Goal: Task Accomplishment & Management: Use online tool/utility

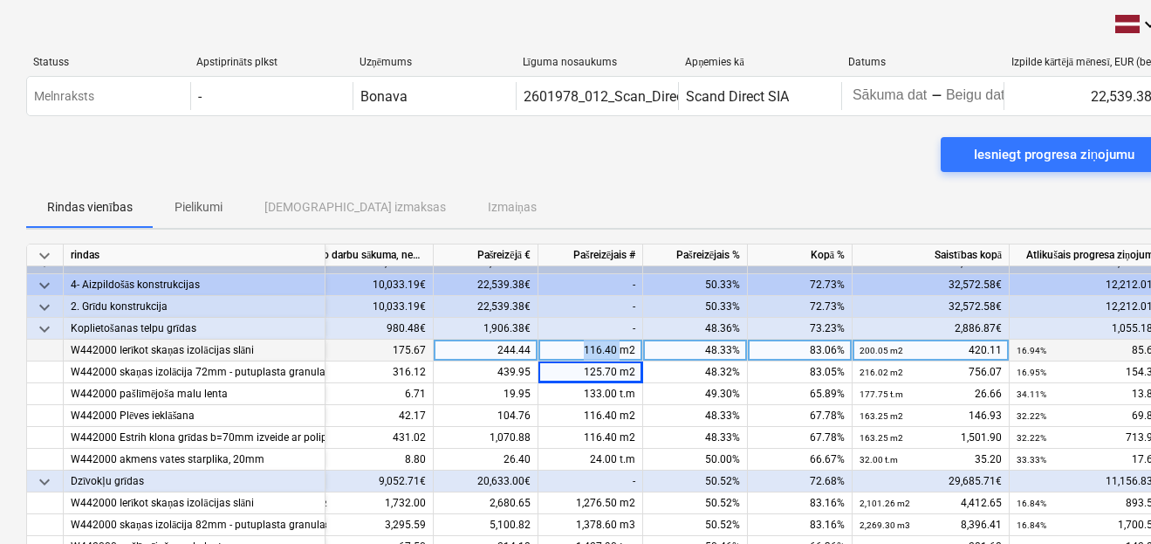
drag, startPoint x: 613, startPoint y: 339, endPoint x: 578, endPoint y: 340, distance: 35.8
click at [578, 340] on div "116.40 m2" at bounding box center [590, 350] width 105 height 22
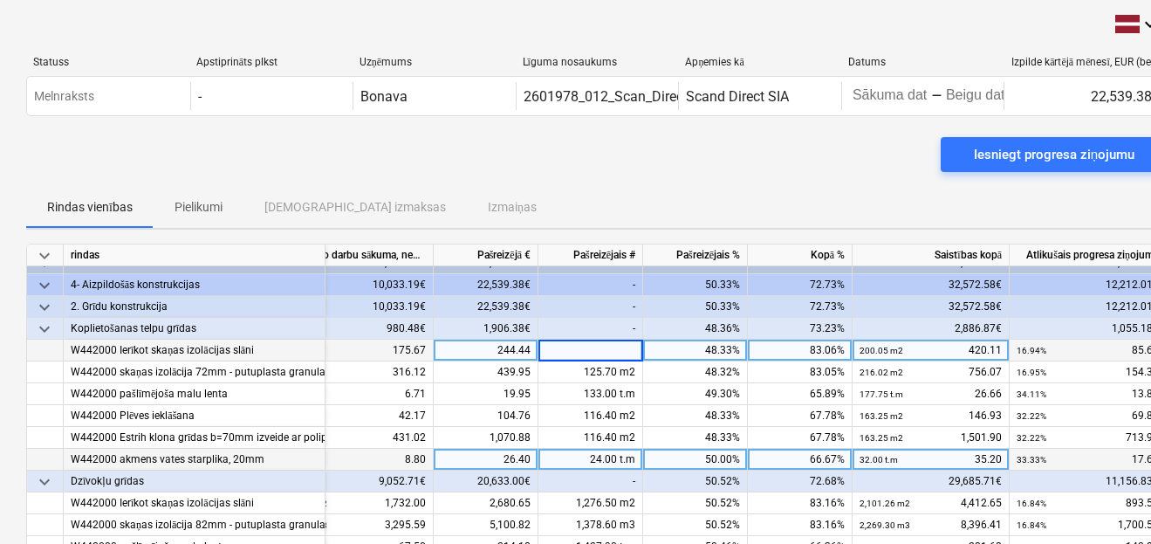
click at [678, 456] on div "50.00%" at bounding box center [695, 460] width 105 height 22
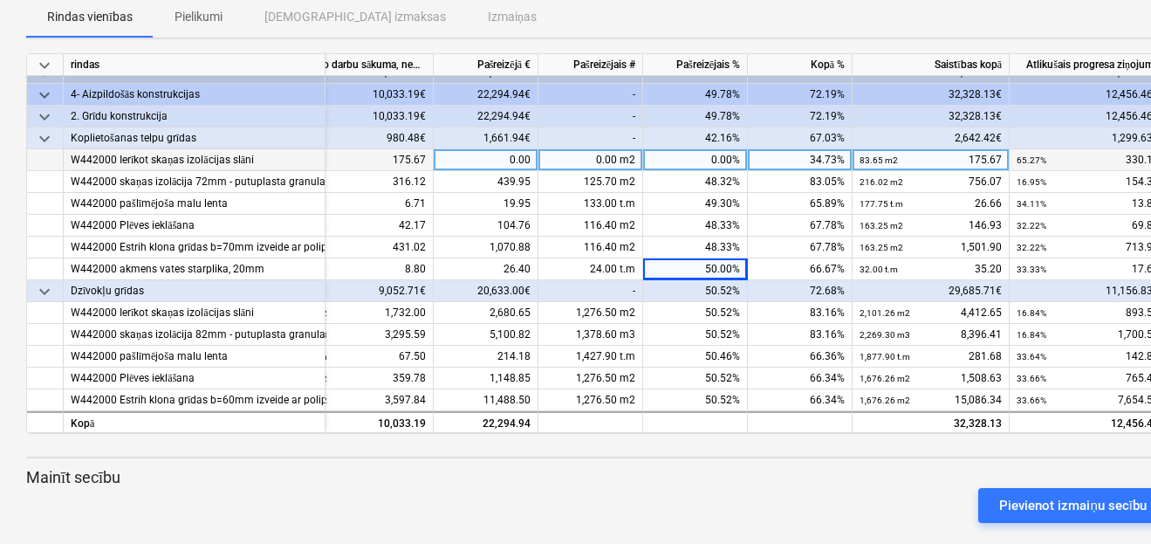
scroll to position [210, 0]
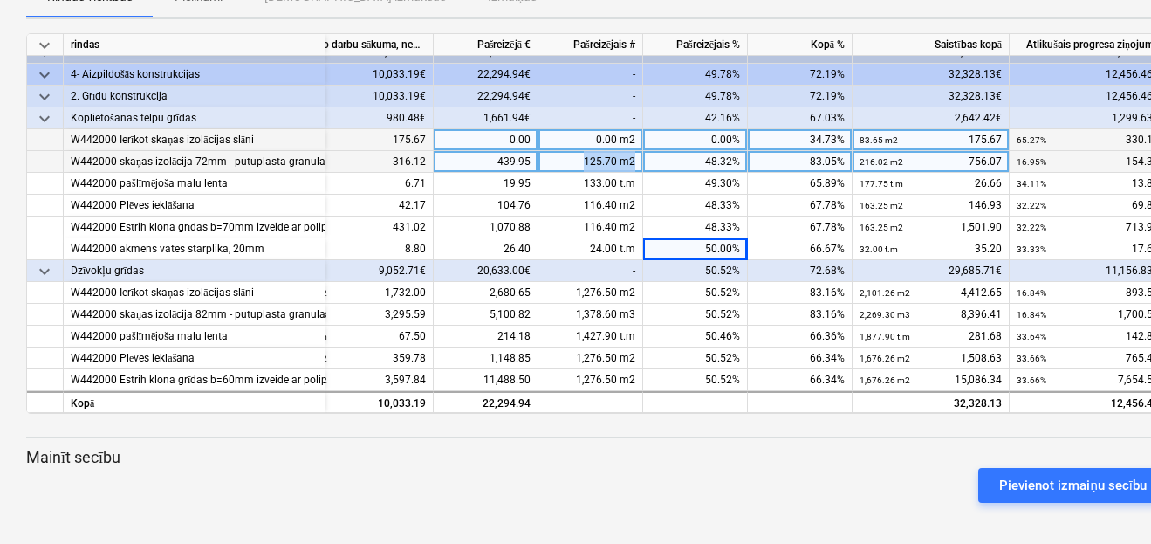
drag, startPoint x: 573, startPoint y: 160, endPoint x: 633, endPoint y: 165, distance: 59.6
click at [633, 165] on div "125.70 m2" at bounding box center [590, 162] width 105 height 22
type input "0"
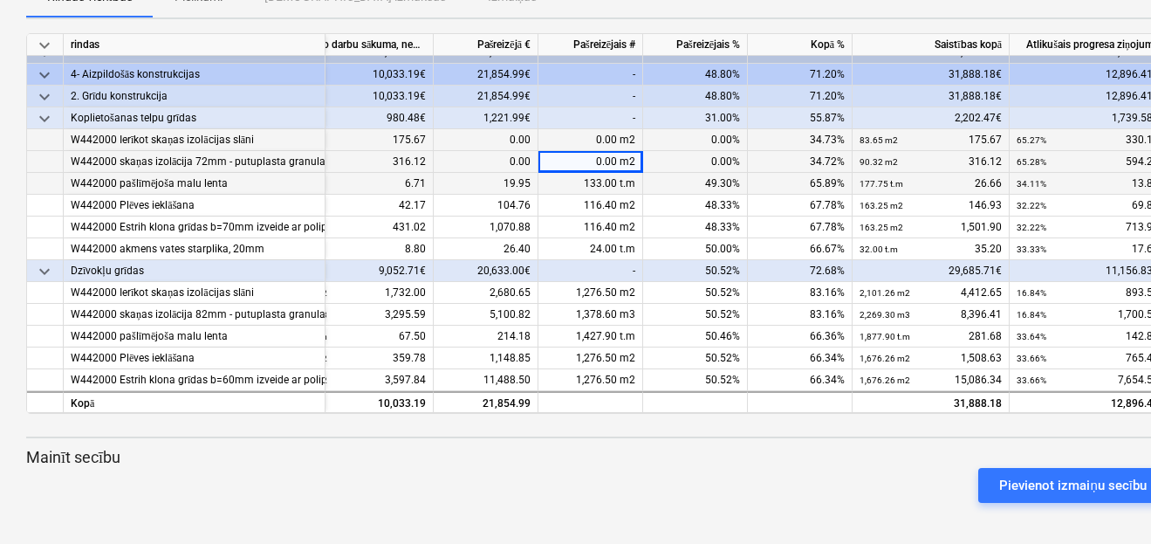
drag, startPoint x: 571, startPoint y: 175, endPoint x: 613, endPoint y: 177, distance: 42.8
click at [613, 179] on div "133.00 t.m" at bounding box center [590, 184] width 105 height 22
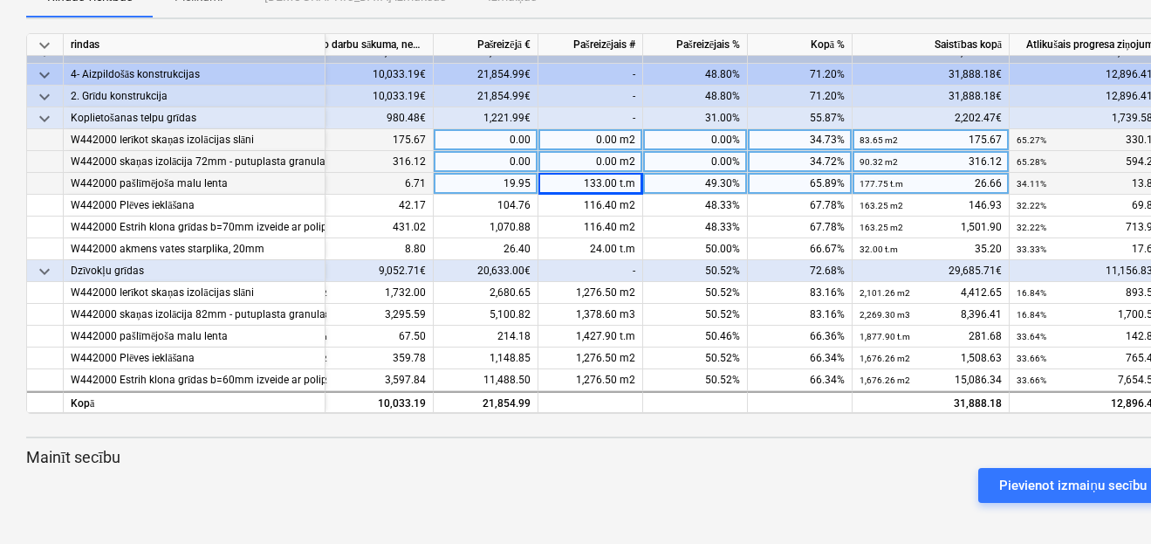
click at [585, 173] on div "133.00 t.m" at bounding box center [590, 184] width 105 height 22
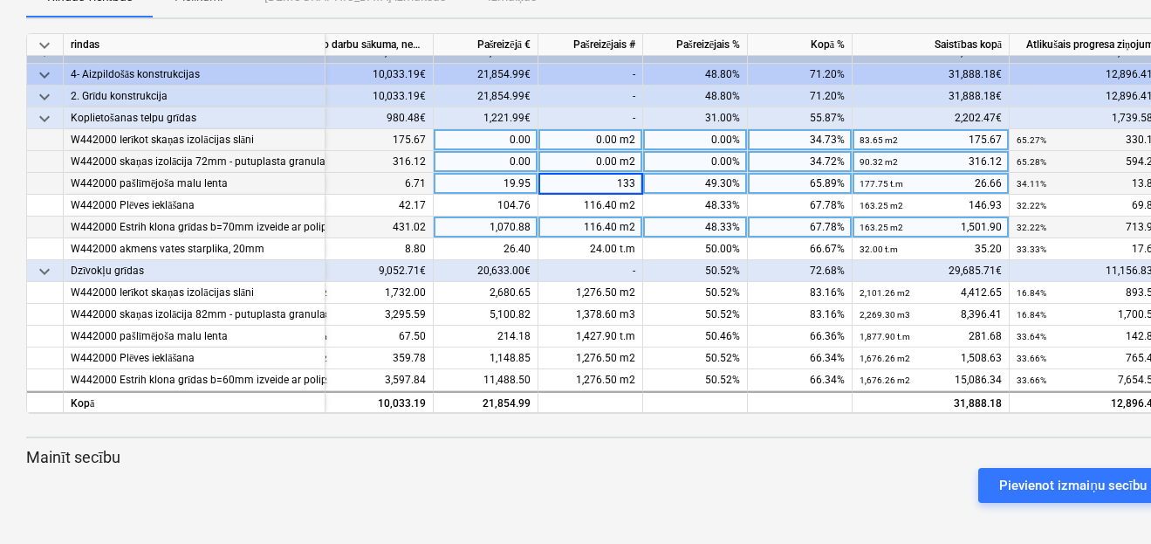
type input "0"
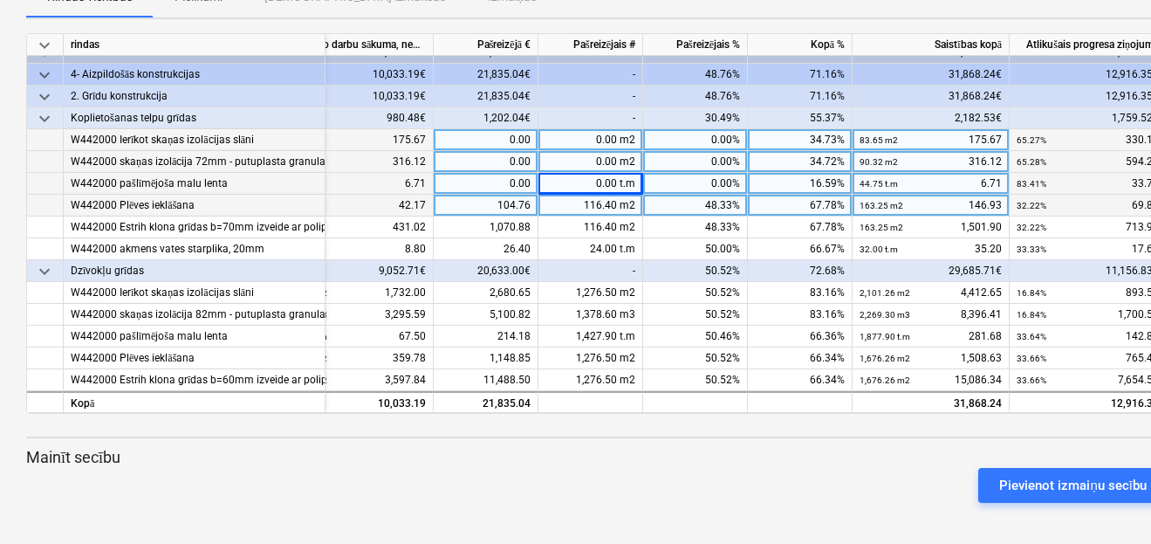
drag, startPoint x: 582, startPoint y: 196, endPoint x: 622, endPoint y: 201, distance: 40.4
click at [622, 201] on div "116.40 m2" at bounding box center [590, 206] width 105 height 22
type input "0"
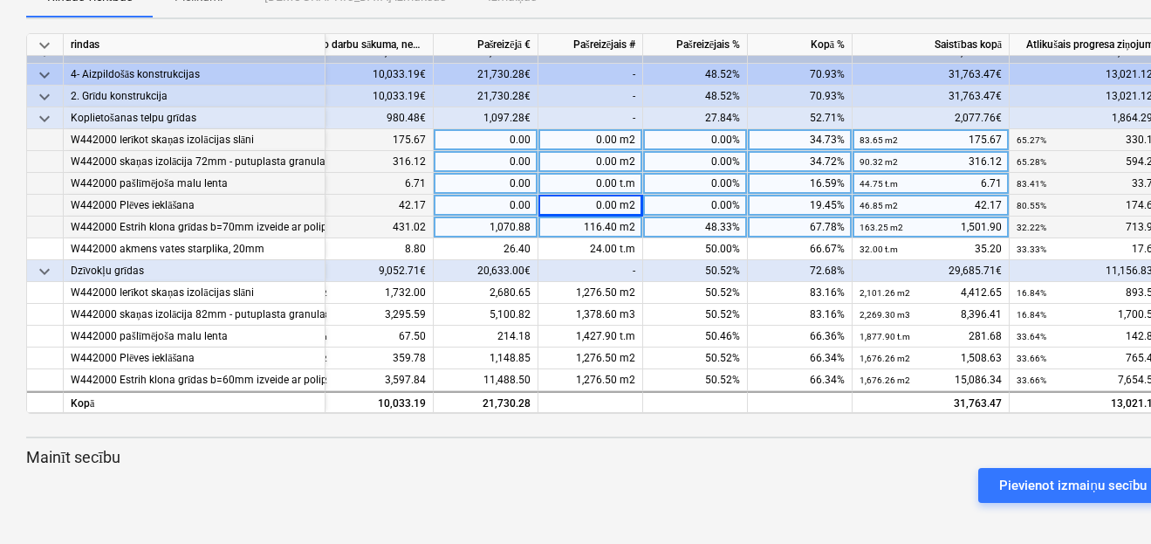
drag, startPoint x: 577, startPoint y: 216, endPoint x: 614, endPoint y: 219, distance: 37.6
click at [614, 219] on div "116.40 m2" at bounding box center [590, 227] width 105 height 22
type input "0"
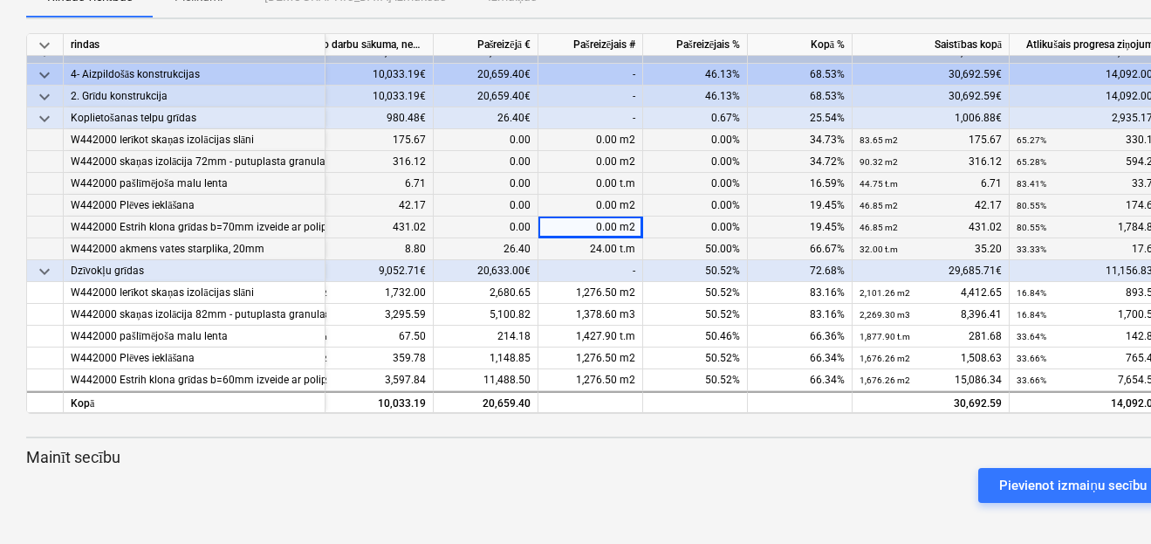
drag, startPoint x: 579, startPoint y: 243, endPoint x: 618, endPoint y: 238, distance: 39.5
click at [618, 238] on div "24.00 t.m" at bounding box center [590, 249] width 105 height 22
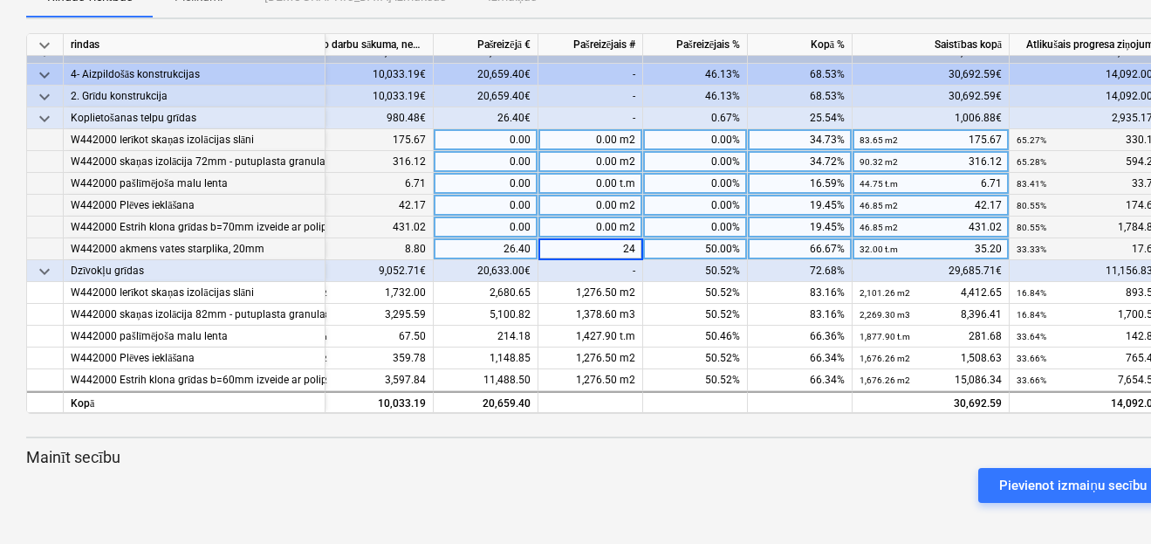
type input "0"
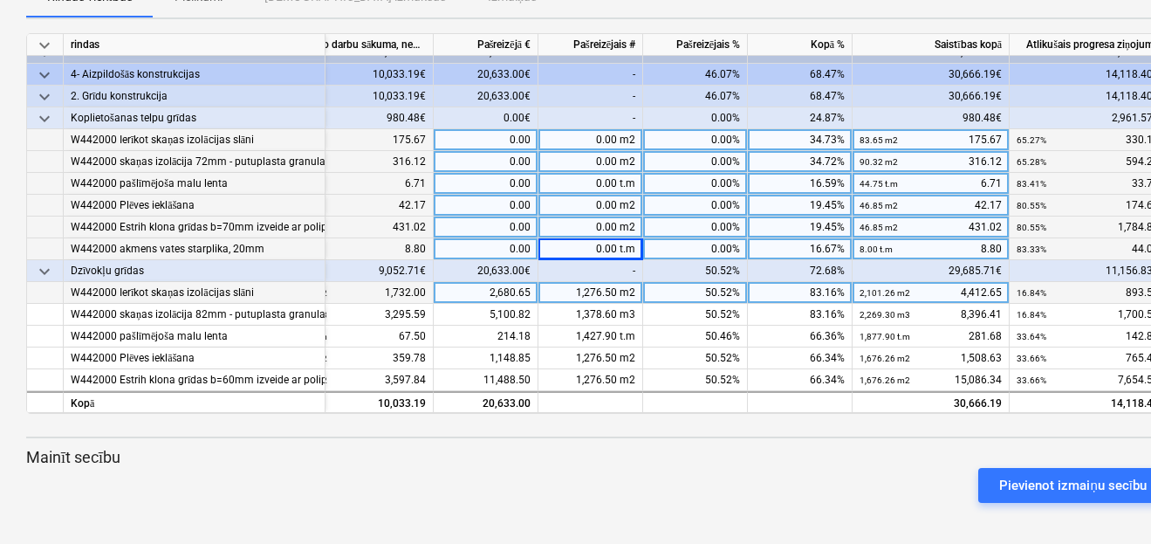
drag, startPoint x: 570, startPoint y: 279, endPoint x: 620, endPoint y: 284, distance: 50.9
click at [620, 284] on div "1,276.50 m2" at bounding box center [590, 293] width 105 height 22
type input "0"
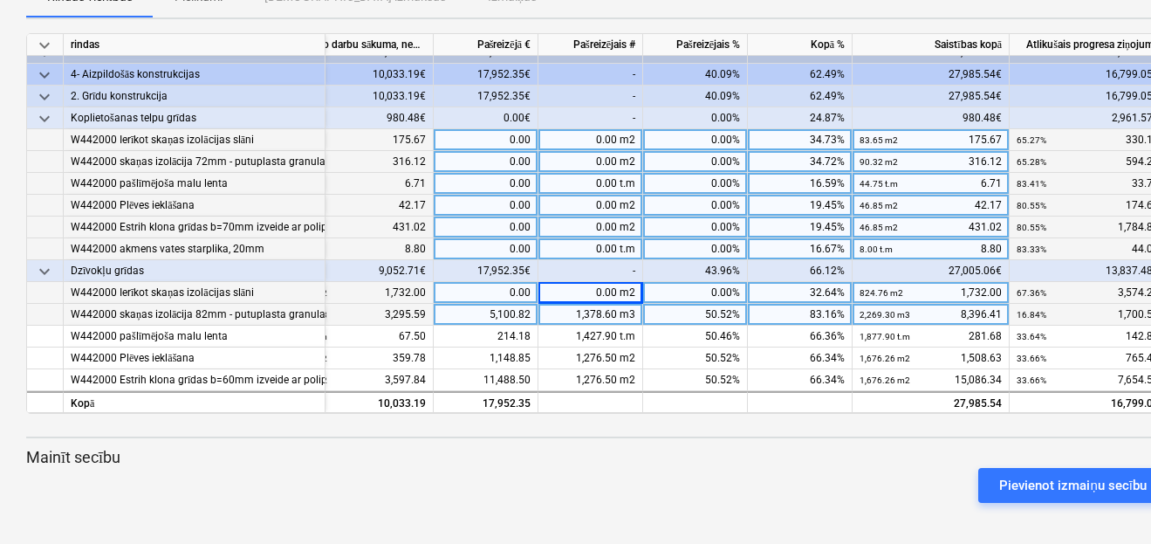
drag, startPoint x: 567, startPoint y: 307, endPoint x: 612, endPoint y: 309, distance: 44.5
click at [612, 309] on div "1,378.60 m3" at bounding box center [590, 315] width 105 height 22
type input "0"
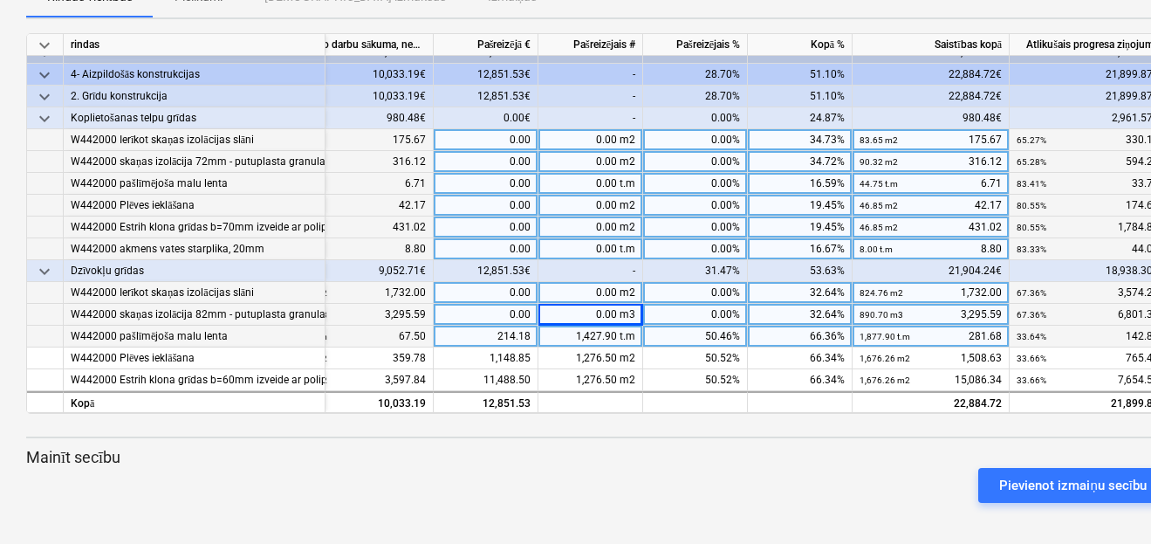
drag, startPoint x: 561, startPoint y: 330, endPoint x: 625, endPoint y: 328, distance: 63.7
click at [625, 328] on div "1,427.90 t.m" at bounding box center [590, 337] width 105 height 22
type input "0"
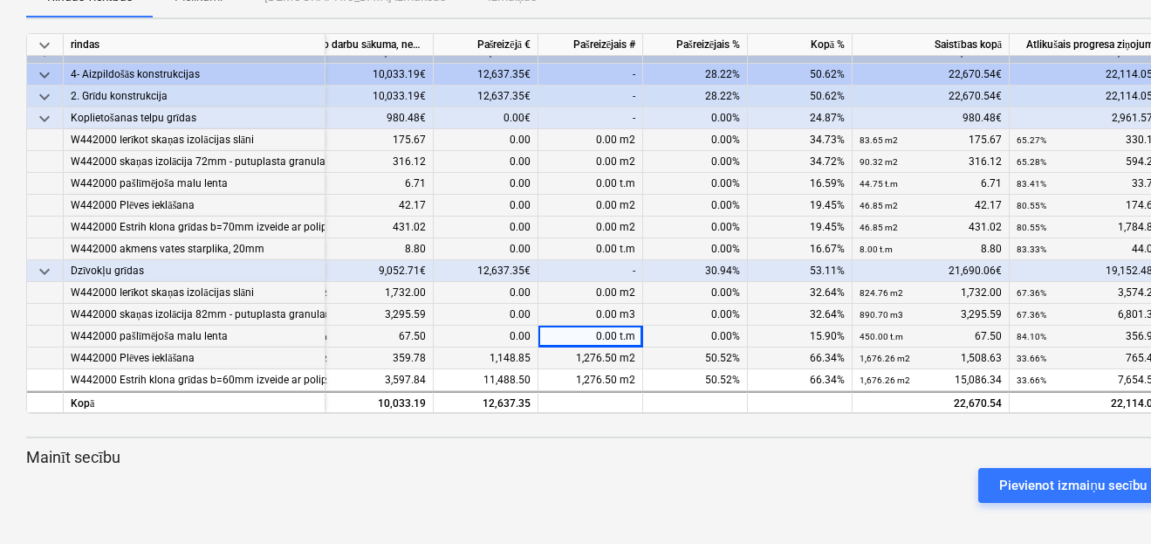
drag, startPoint x: 559, startPoint y: 350, endPoint x: 610, endPoint y: 352, distance: 51.5
click at [610, 352] on div "1,276.50 m2" at bounding box center [590, 358] width 105 height 22
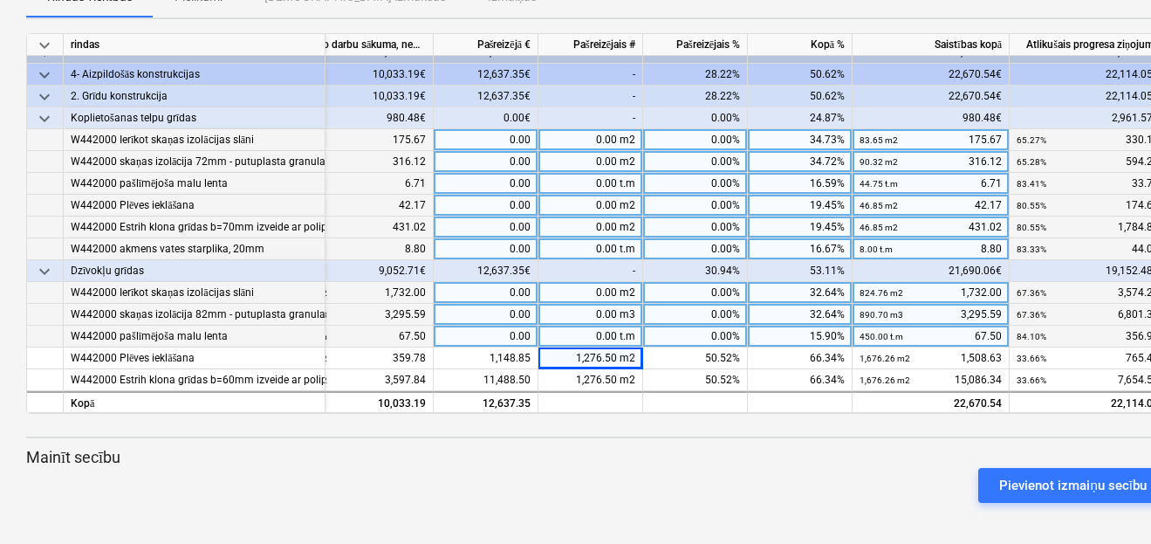
drag, startPoint x: 604, startPoint y: 354, endPoint x: 655, endPoint y: 412, distance: 76.7
click at [610, 363] on div "keyboard_arrow_down rindas Līgumā noteiktās izmaksas Izpilde no darbu sākuma, n…" at bounding box center [596, 223] width 1141 height 380
drag, startPoint x: 625, startPoint y: 445, endPoint x: 624, endPoint y: 415, distance: 30.6
click at [622, 431] on div "keyboard_arrow_down rindas Līgumā noteiktās izmaksas Izpilde no darbu sākuma, n…" at bounding box center [596, 274] width 1141 height 483
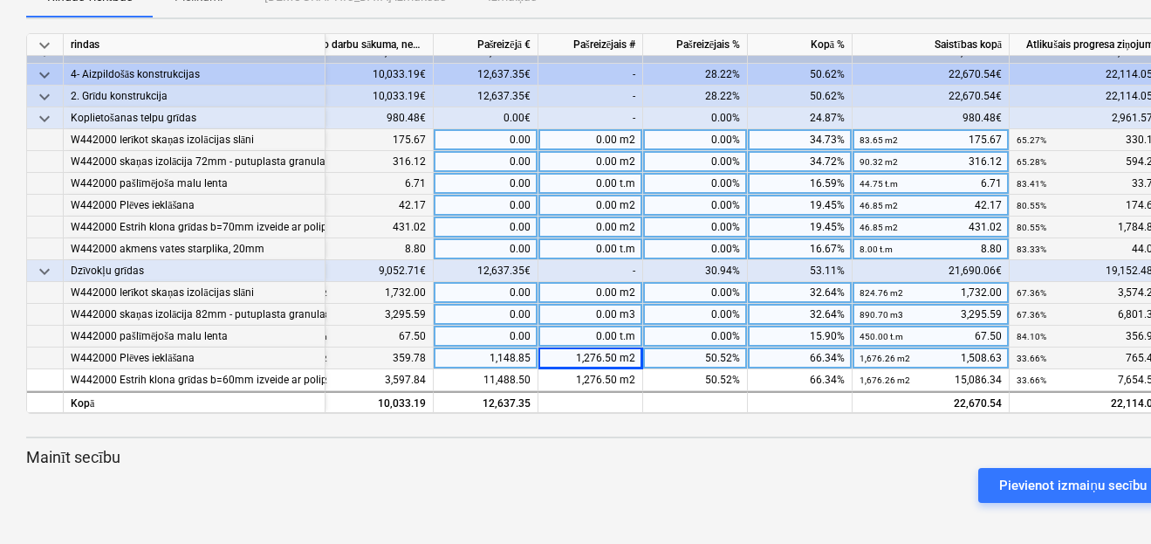
click at [574, 351] on div "1,276.50 m2" at bounding box center [590, 358] width 105 height 22
type input "0"
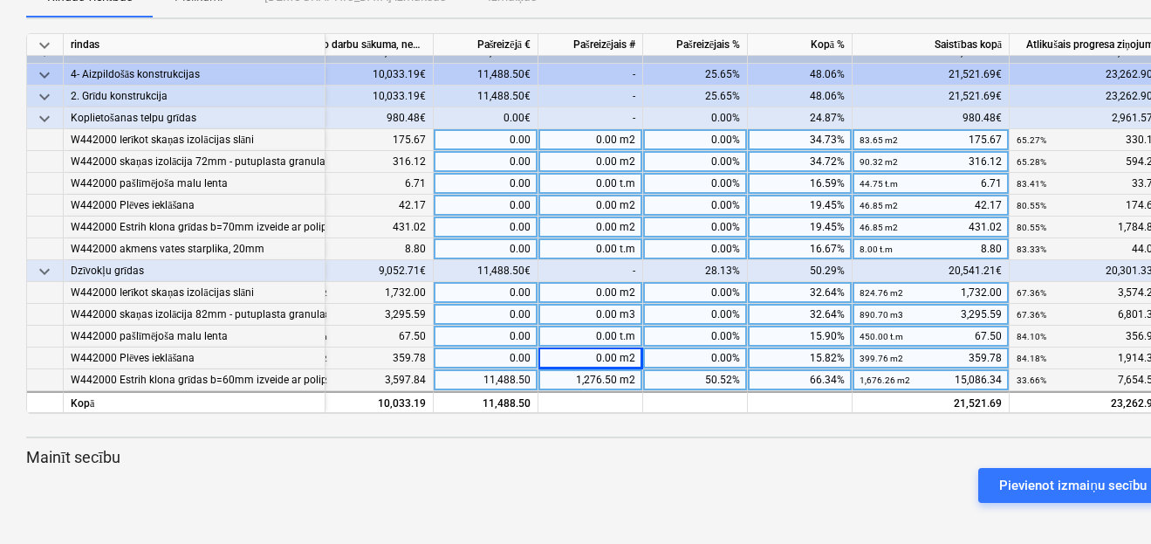
drag, startPoint x: 566, startPoint y: 368, endPoint x: 621, endPoint y: 365, distance: 55.1
click at [621, 369] on div "1,276.50 m2" at bounding box center [590, 380] width 105 height 22
type input "0"
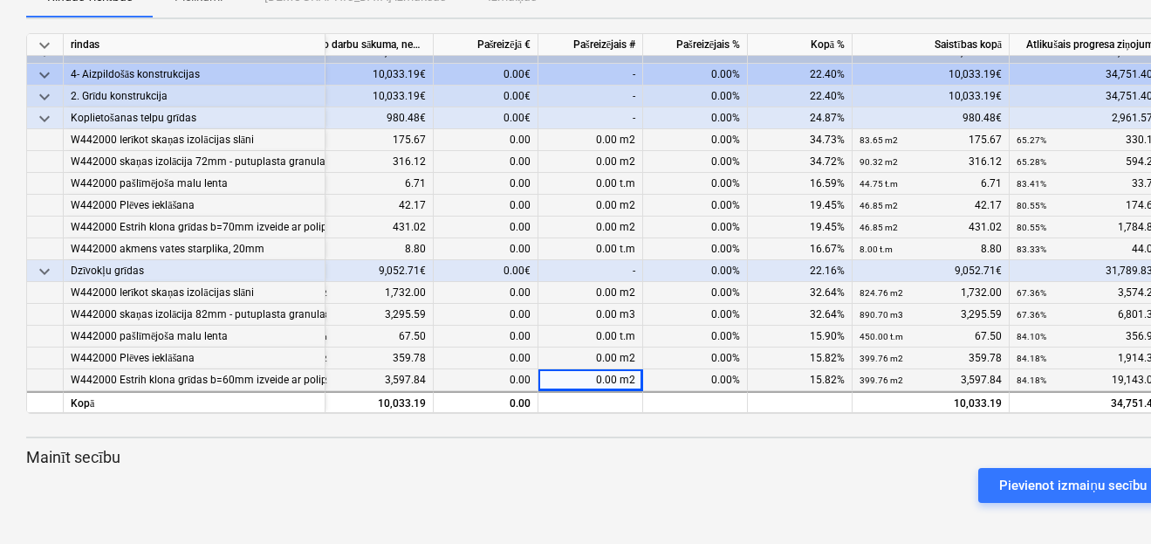
click at [632, 503] on div at bounding box center [596, 510] width 1141 height 14
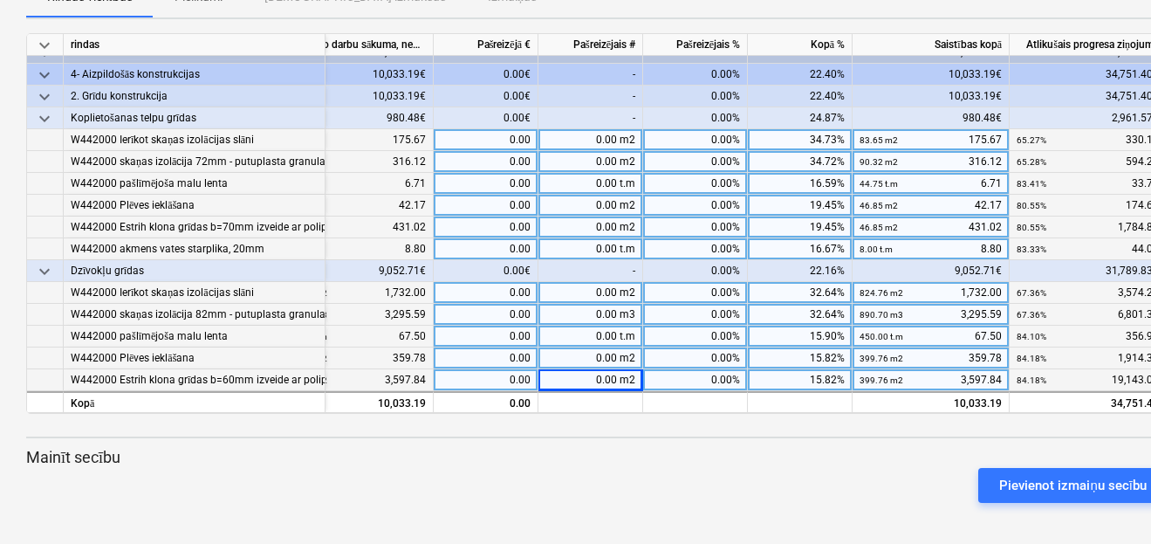
drag, startPoint x: 450, startPoint y: 538, endPoint x: 265, endPoint y: 523, distance: 185.7
click at [265, 523] on div "keyboard_arrow_down Statuss Apstiprināts plkst Uzņēmums Līguma nosaukums Apņemi…" at bounding box center [597, 167] width 1194 height 755
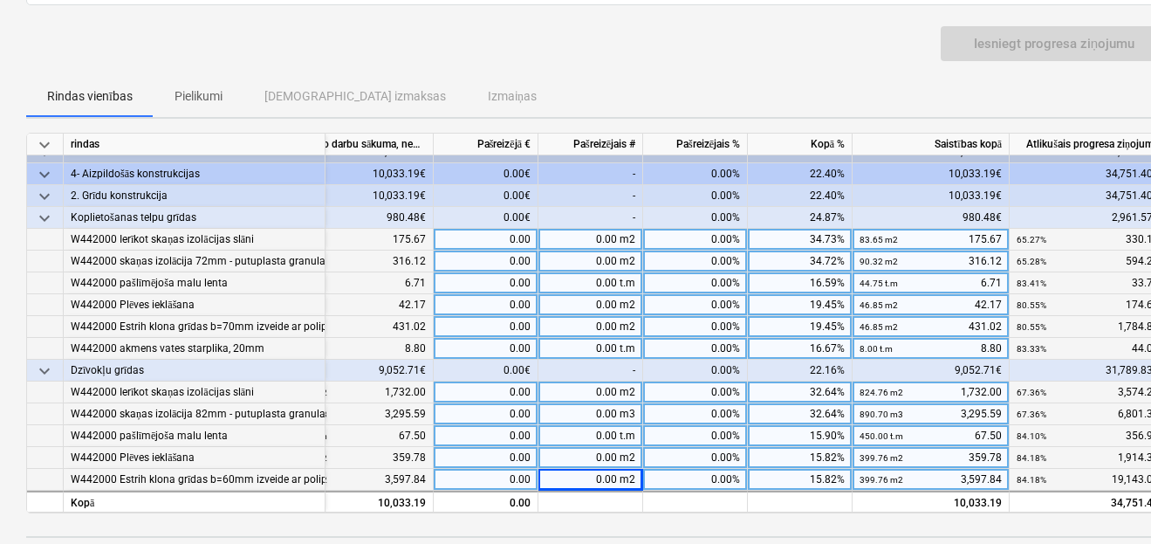
scroll to position [0, 0]
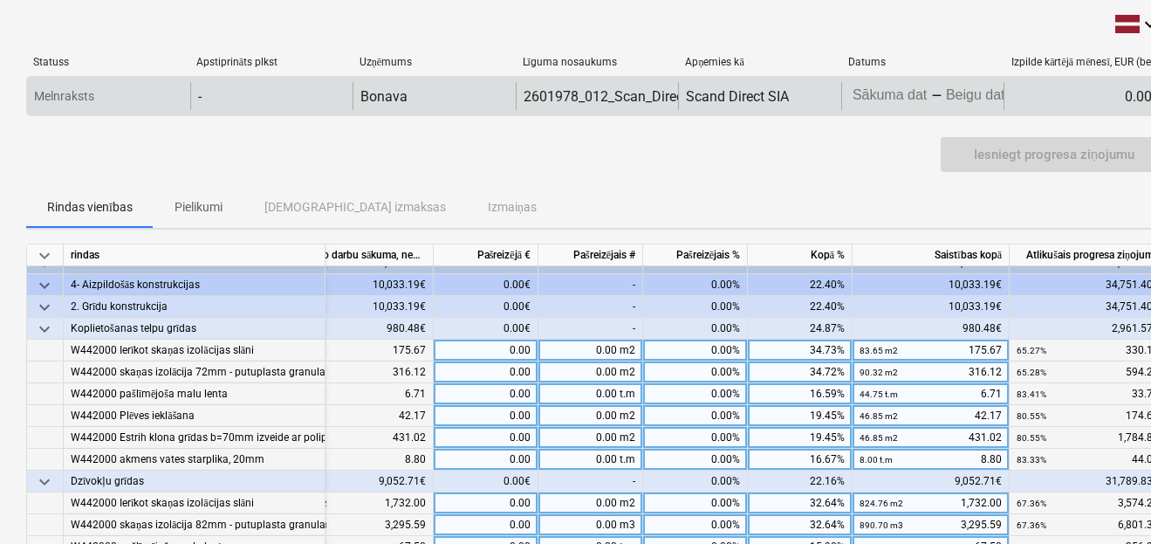
click at [860, 89] on body "keyboard_arrow_down Statuss Apstiprināts plkst Uzņēmums Līguma nosaukums Apņemi…" at bounding box center [575, 272] width 1151 height 544
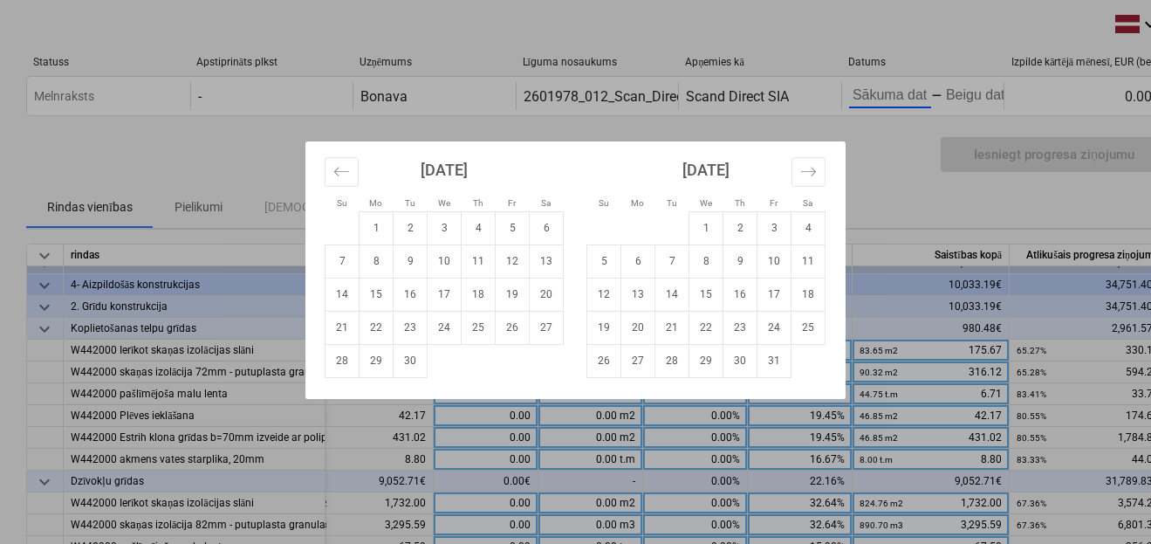
click at [919, 180] on div "Su Mo Tu We Th Fr Sa Su Mo Tu We Th Fr Sa [DATE] 1 2 3 4 5 6 7 8 9 10 11 12 13 …" at bounding box center [575, 272] width 1151 height 544
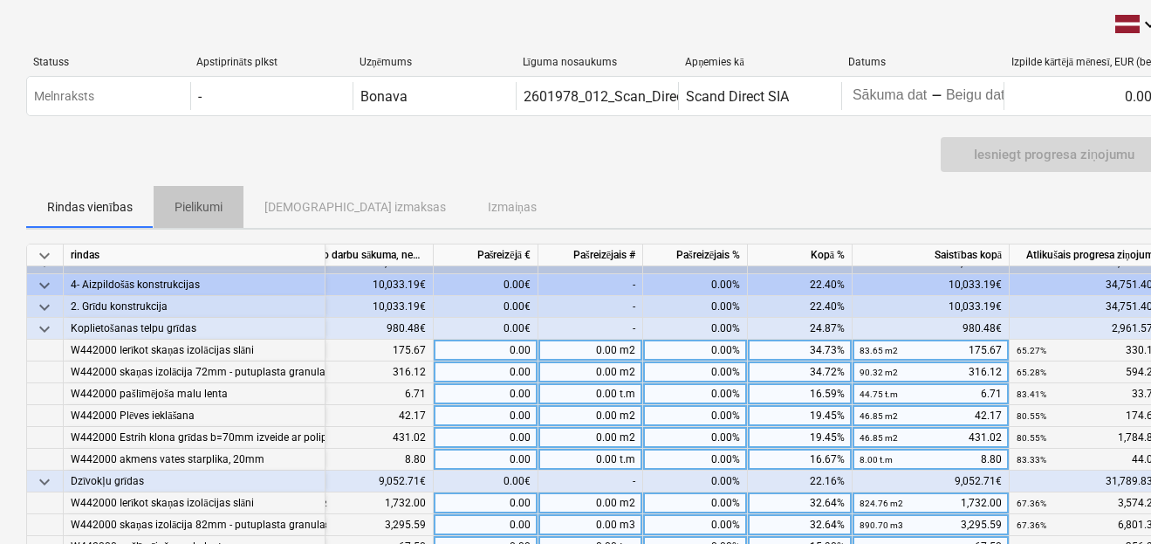
click at [195, 207] on p "Pielikumi" at bounding box center [199, 207] width 48 height 18
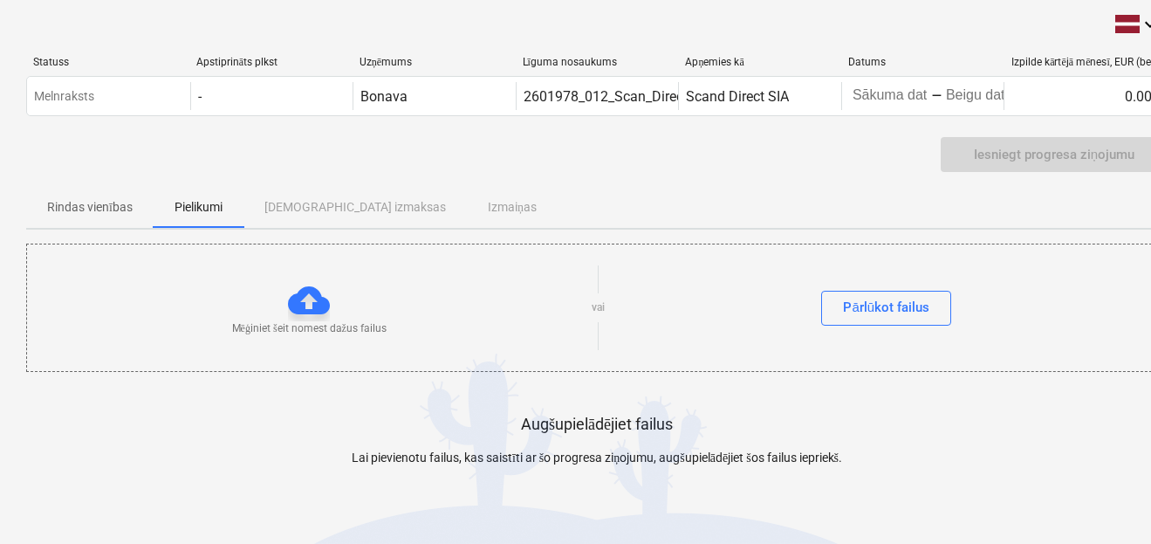
click at [350, 203] on div "Rindas vienības Pielikumi Apstiprinātas izmaksas Izmaiņas" at bounding box center [596, 207] width 1141 height 42
click at [85, 200] on p "Rindas vienības" at bounding box center [90, 207] width 86 height 18
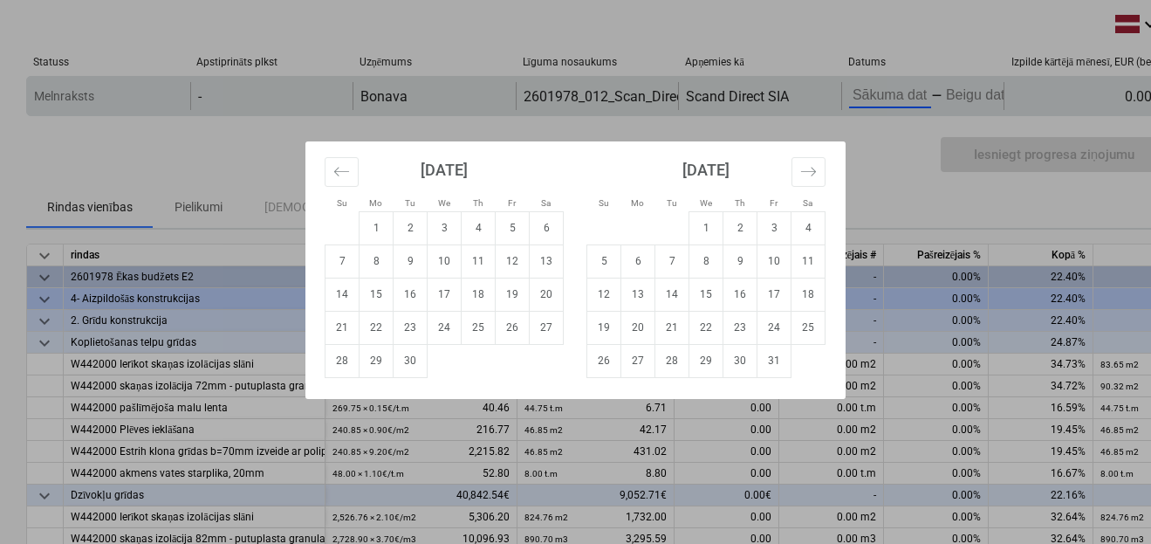
click at [865, 93] on body "keyboard_arrow_down Statuss Apstiprināts plkst Uzņēmums Līguma nosaukums Apņemi…" at bounding box center [575, 272] width 1151 height 544
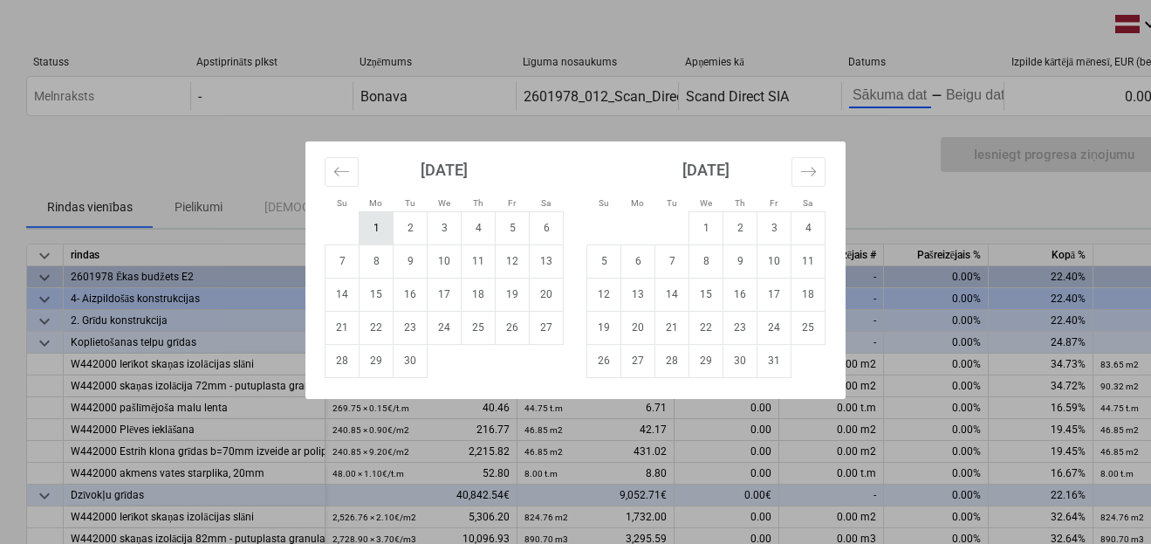
click at [375, 231] on td "1" at bounding box center [377, 227] width 34 height 33
type input "[DATE]"
click at [961, 88] on div "Su Mo Tu We Th Fr Sa Su Mo Tu We Th Fr Sa [DATE] 1 2 3 4 5 6 7 8 9 10 11 12 13 …" at bounding box center [575, 272] width 1151 height 544
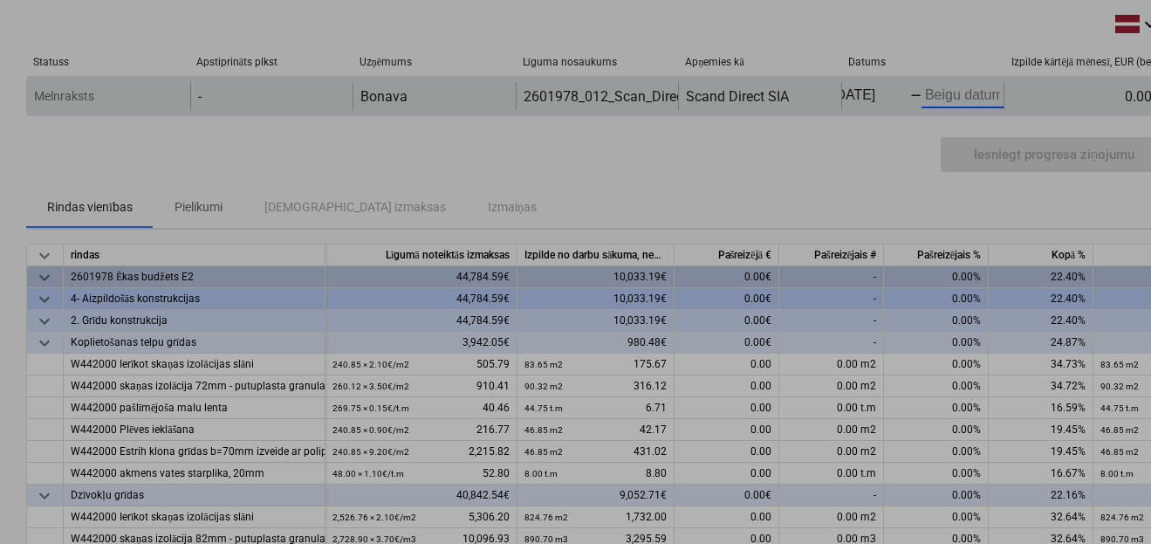
click at [966, 91] on body "keyboard_arrow_down Statuss Apstiprināts plkst Uzņēmums Līguma nosaukums Apņemi…" at bounding box center [575, 272] width 1151 height 544
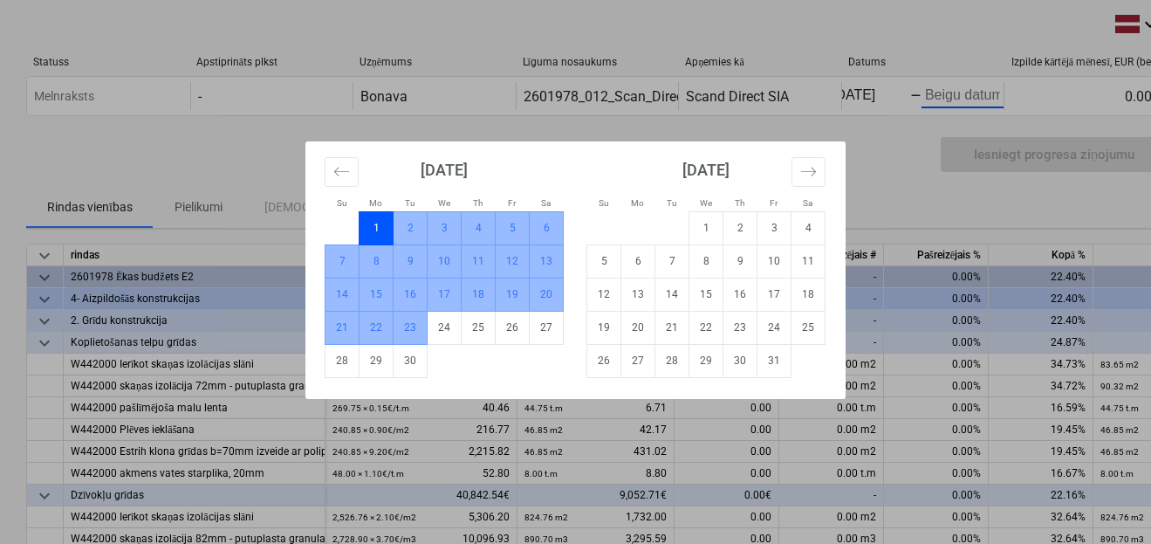
click at [411, 329] on td "23" at bounding box center [411, 327] width 34 height 33
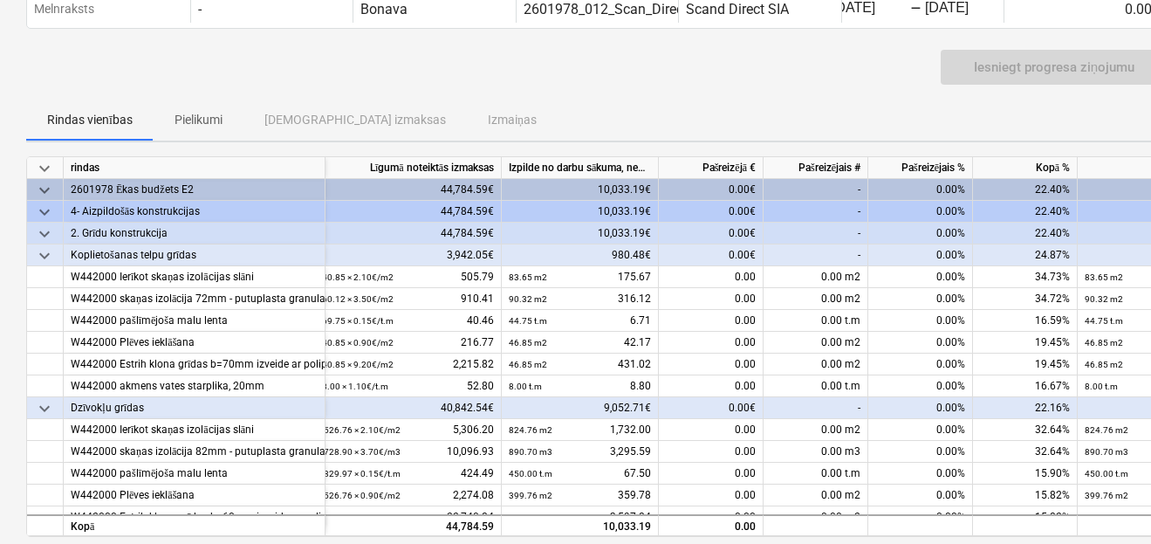
scroll to position [0, 0]
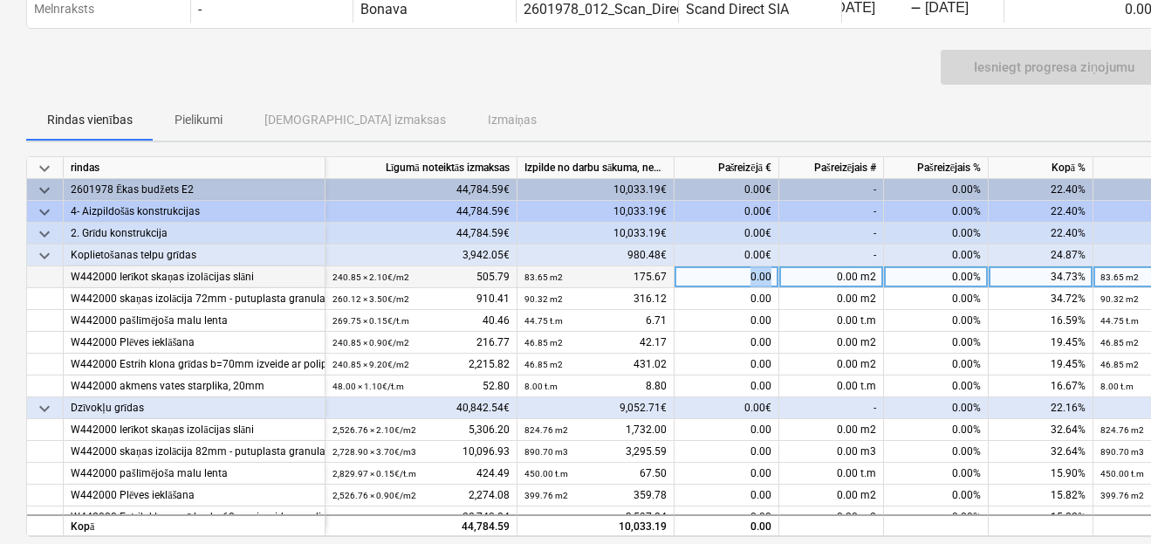
drag, startPoint x: 740, startPoint y: 272, endPoint x: 777, endPoint y: 280, distance: 37.5
click at [777, 280] on div "0.00" at bounding box center [727, 277] width 105 height 22
type input "157.2"
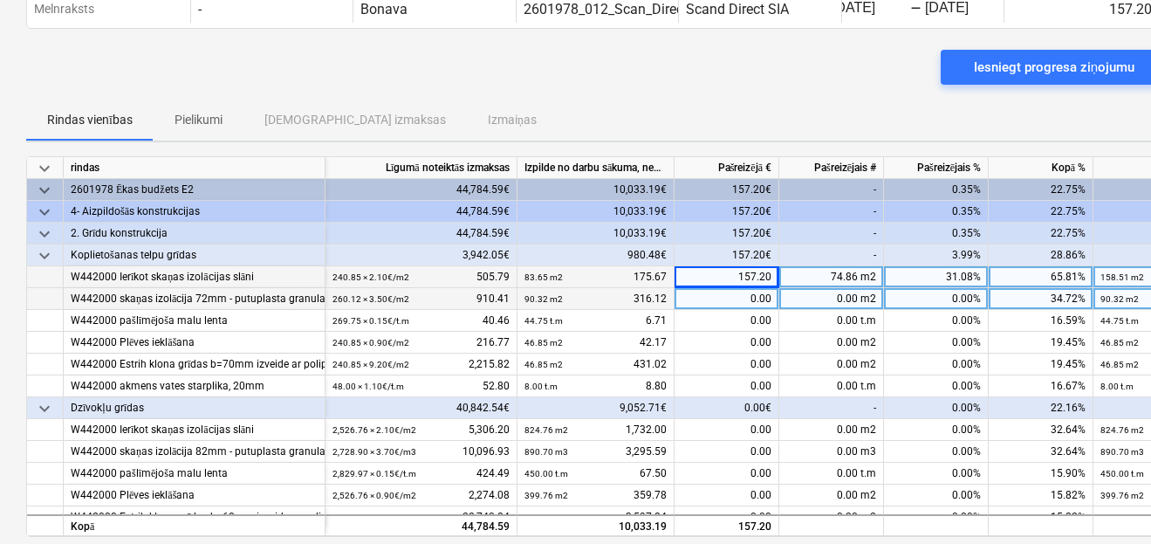
drag, startPoint x: 743, startPoint y: 297, endPoint x: 771, endPoint y: 298, distance: 28.9
click at [771, 298] on div "0.00" at bounding box center [727, 299] width 105 height 22
drag, startPoint x: 731, startPoint y: 281, endPoint x: 786, endPoint y: 285, distance: 55.2
click at [0, 0] on div "W442000 Ierīkot skaņas izolācijas slāni 240.85 × 2.10€ / m2 505.79 83.65 m2 175…" at bounding box center [0, 0] width 0 height 0
click at [773, 276] on div "157.20" at bounding box center [727, 277] width 105 height 22
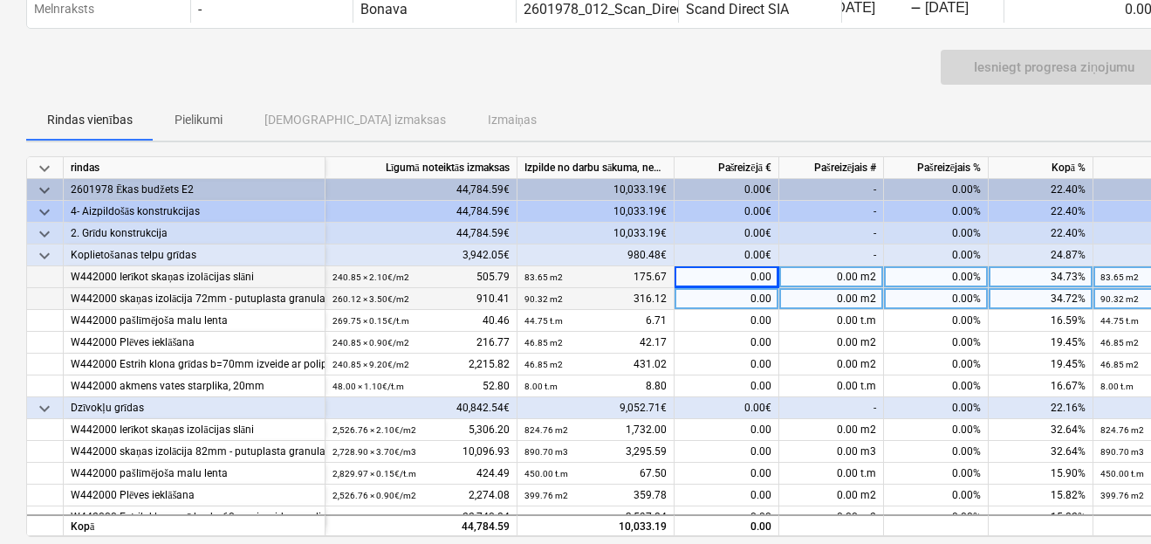
drag, startPoint x: 829, startPoint y: 278, endPoint x: 867, endPoint y: 278, distance: 38.4
click at [867, 278] on div "0.00 m2" at bounding box center [831, 277] width 105 height 22
type input "157.2"
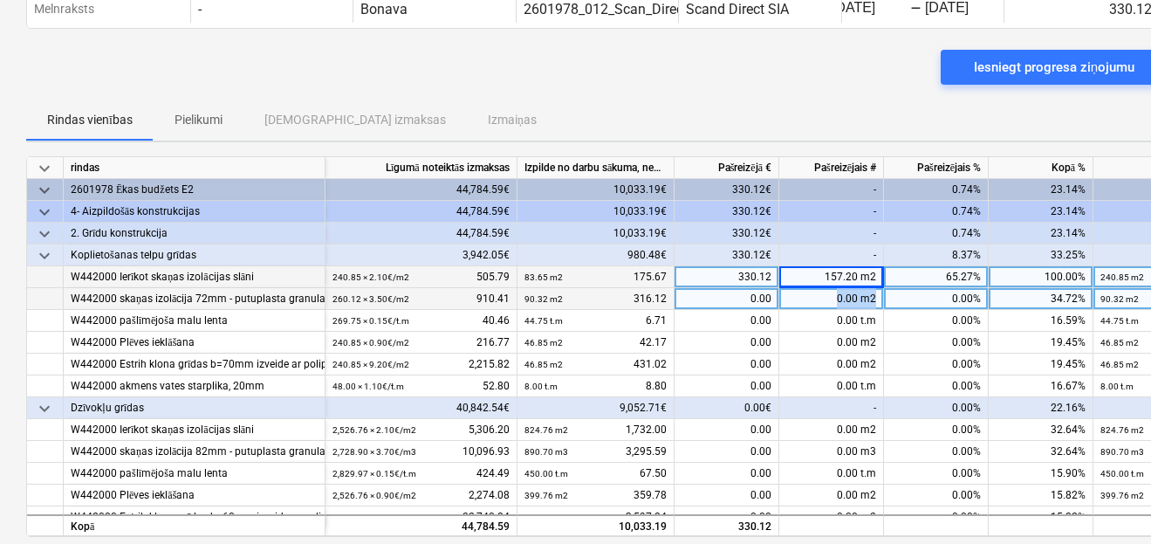
drag, startPoint x: 830, startPoint y: 298, endPoint x: 880, endPoint y: 303, distance: 49.9
click at [880, 303] on div "0.00 m2" at bounding box center [831, 299] width 105 height 22
type input "169.8"
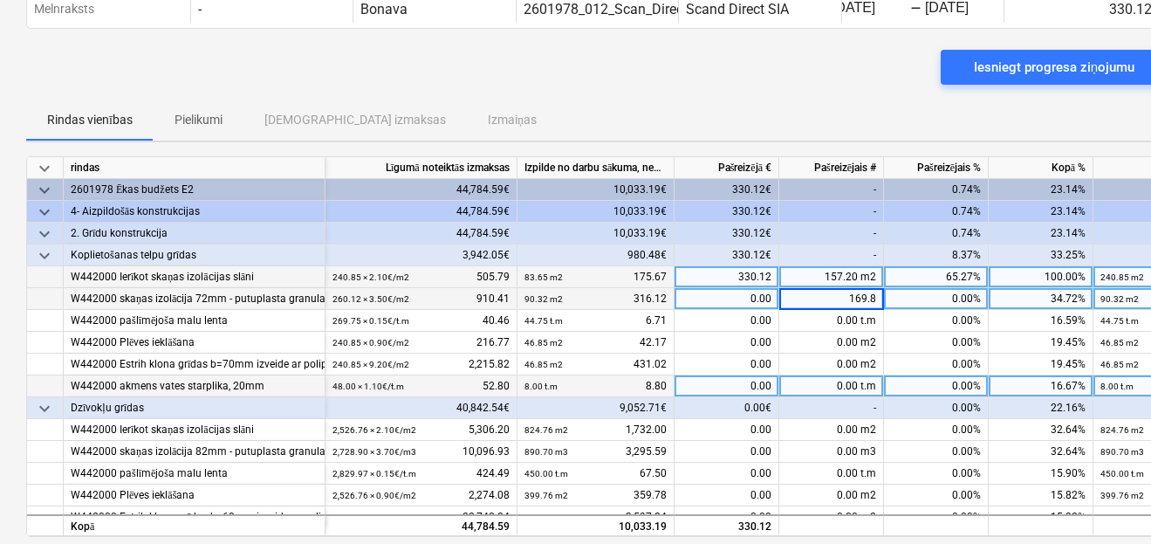
click at [534, 382] on small "8.00 t.m" at bounding box center [540, 386] width 33 height 10
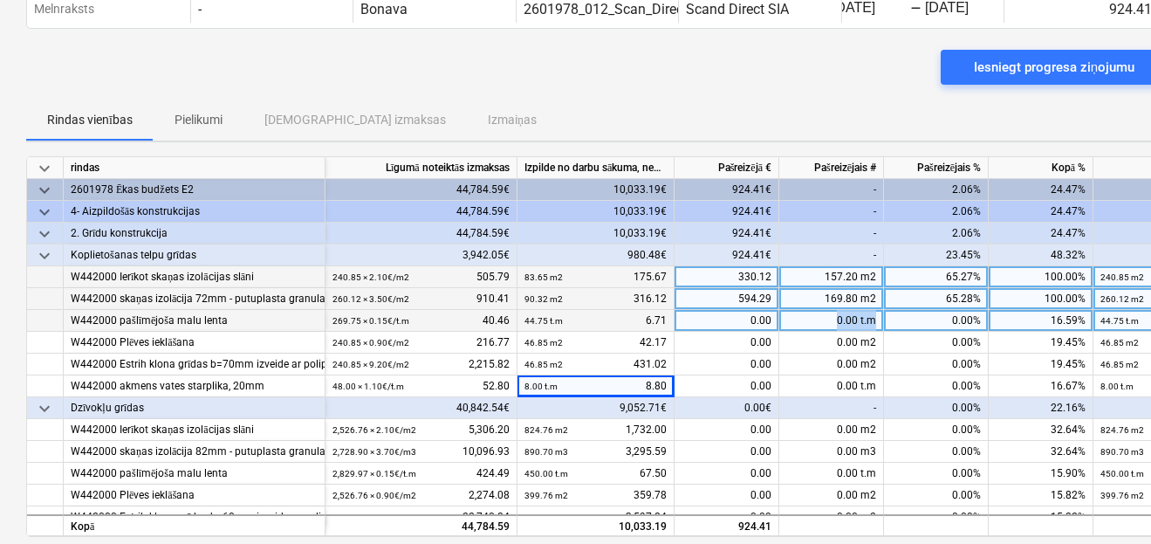
drag, startPoint x: 833, startPoint y: 316, endPoint x: 889, endPoint y: 320, distance: 56.9
click at [0, 0] on div "W442000 pašlīmējoša malu lenta 269.75 × 0.15€ / t.m 40.46 44.75 t.m 6.71 0.00 0…" at bounding box center [0, 0] width 0 height 0
click at [833, 326] on div "0.00 t.m" at bounding box center [831, 321] width 105 height 22
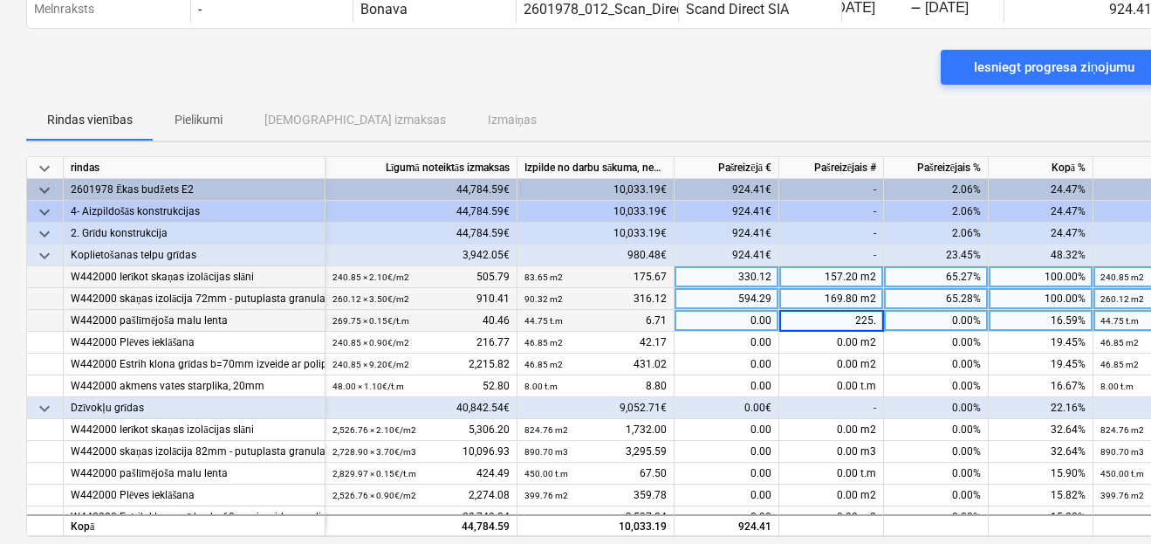
type input "225.0"
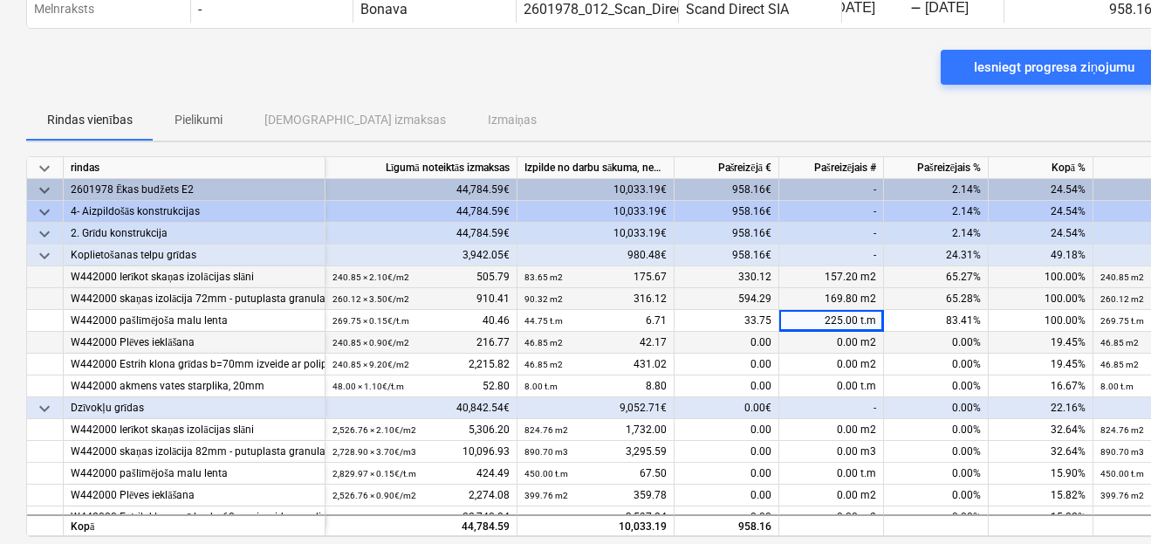
drag, startPoint x: 827, startPoint y: 339, endPoint x: 879, endPoint y: 346, distance: 52.1
click at [879, 346] on div "0.00 m2" at bounding box center [831, 343] width 105 height 22
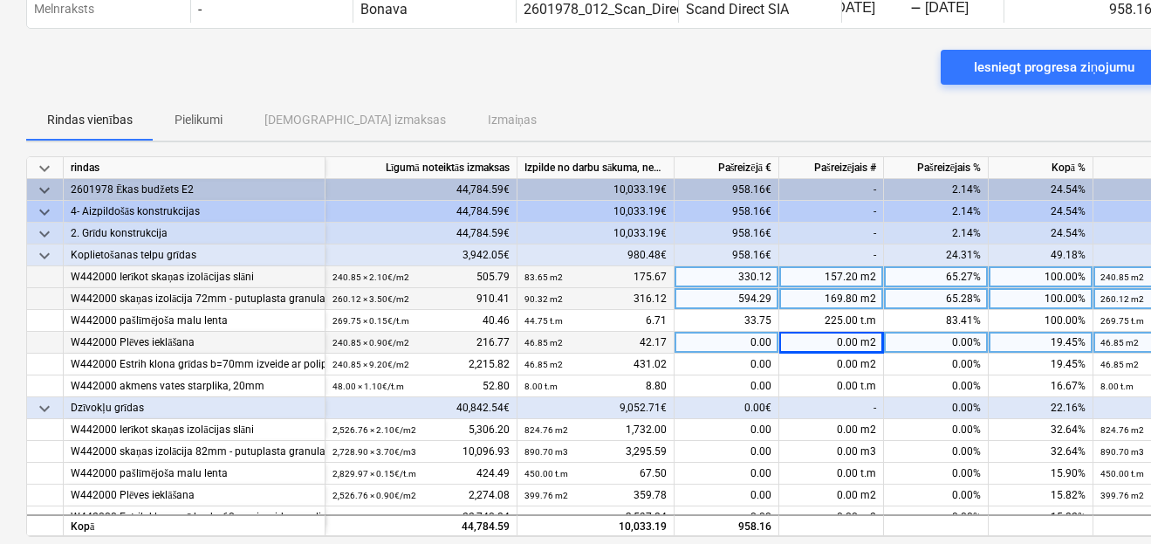
click at [840, 340] on div "0.00 m2" at bounding box center [831, 343] width 105 height 22
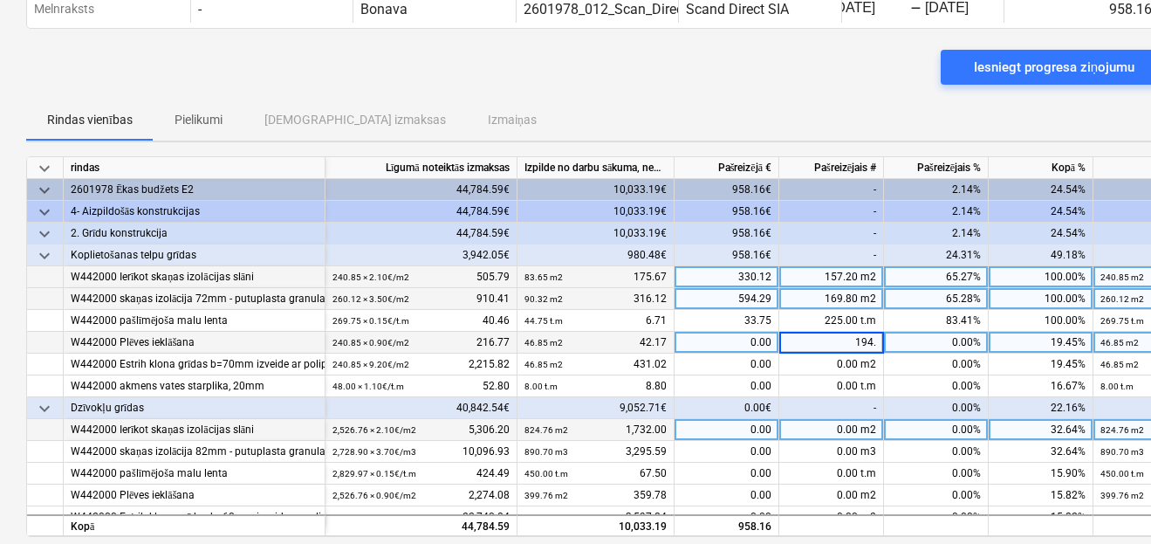
type input "194.0"
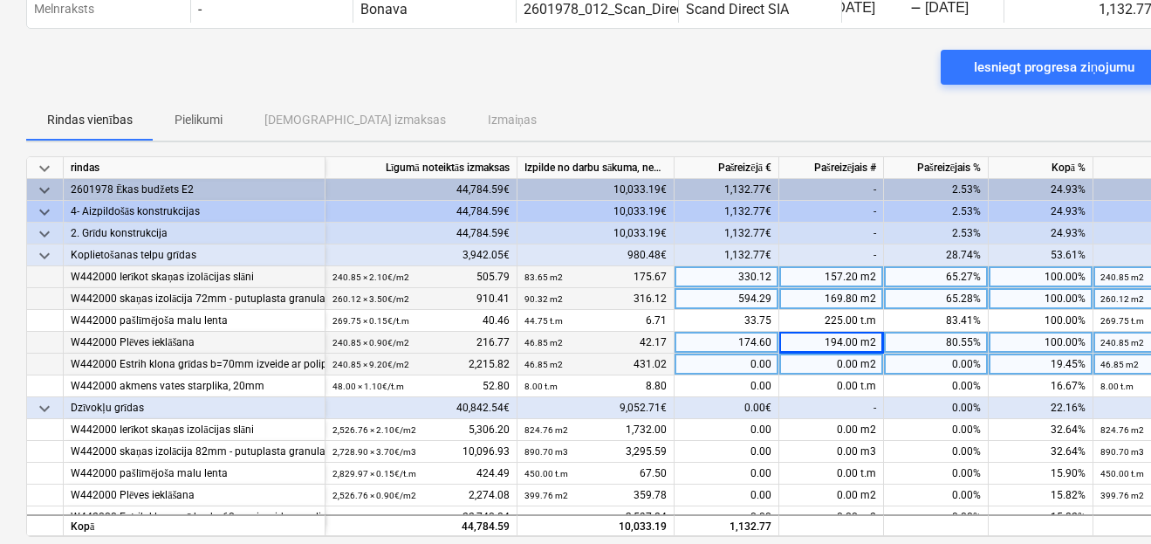
drag, startPoint x: 831, startPoint y: 358, endPoint x: 881, endPoint y: 357, distance: 49.8
click at [881, 357] on div "0.00 m2" at bounding box center [831, 364] width 105 height 22
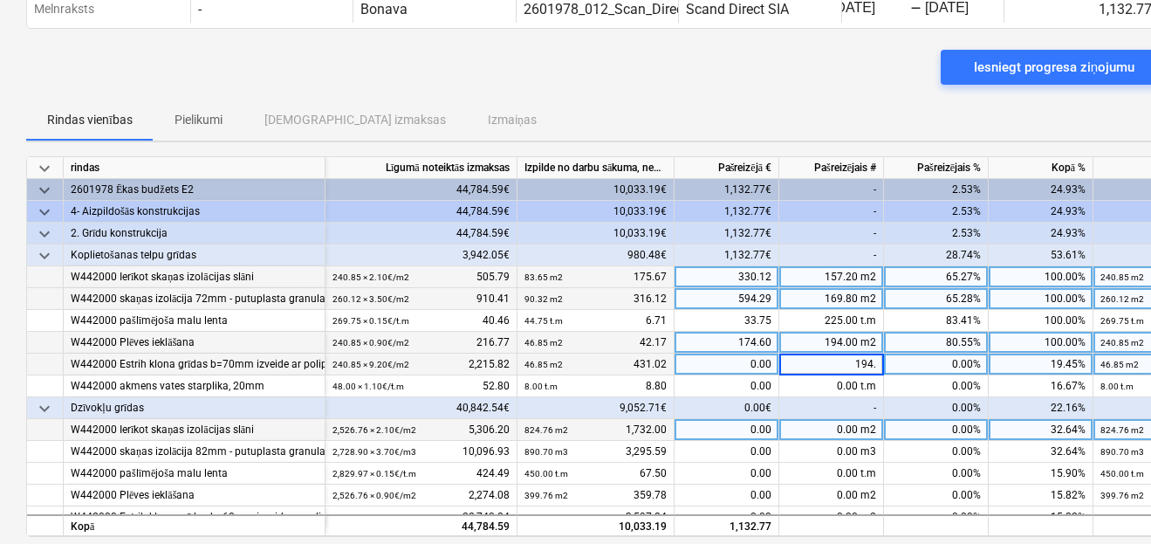
type input "194.0"
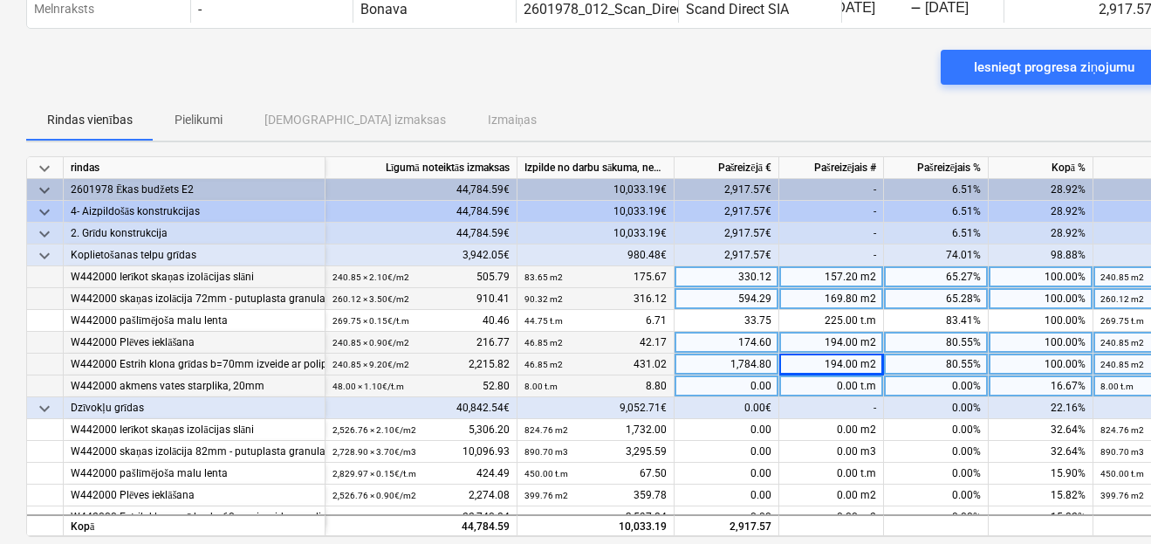
drag, startPoint x: 831, startPoint y: 386, endPoint x: 865, endPoint y: 382, distance: 34.2
click at [865, 382] on div "0.00 t.m" at bounding box center [831, 386] width 105 height 22
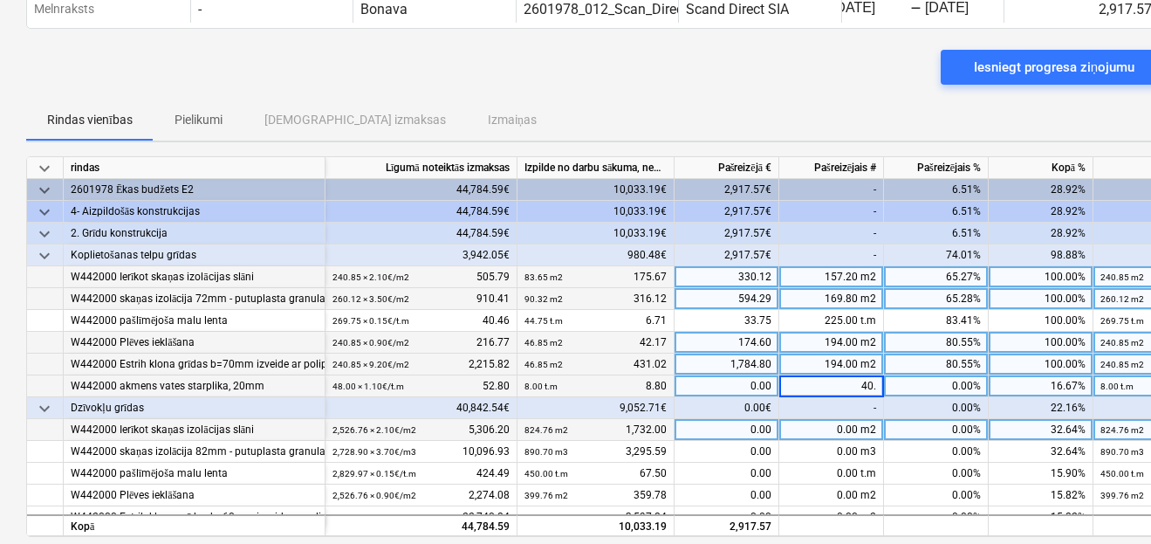
type input "40.0"
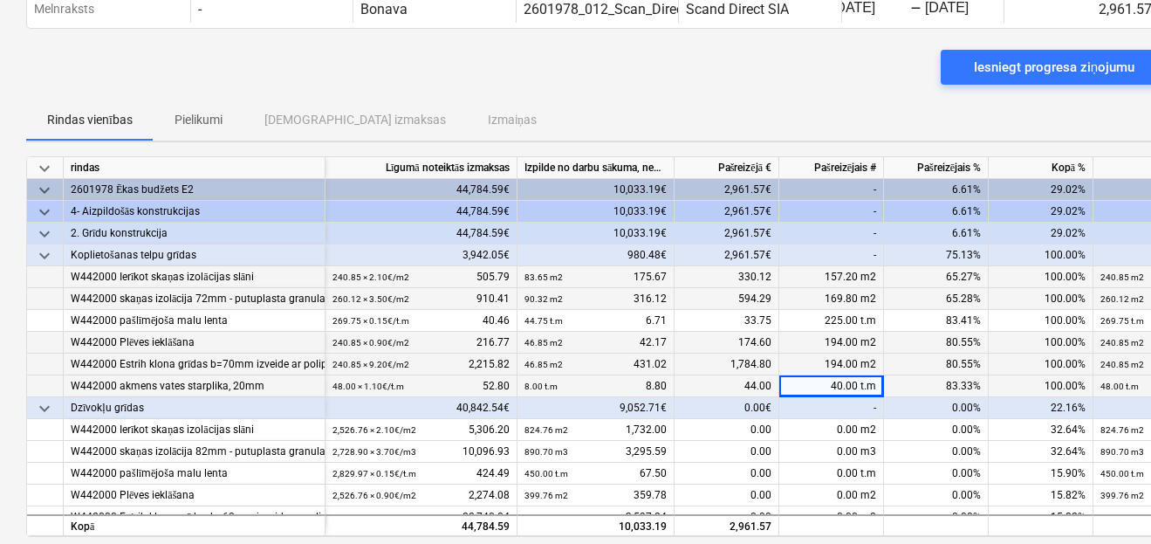
click at [906, 368] on div "80.55%" at bounding box center [936, 364] width 105 height 22
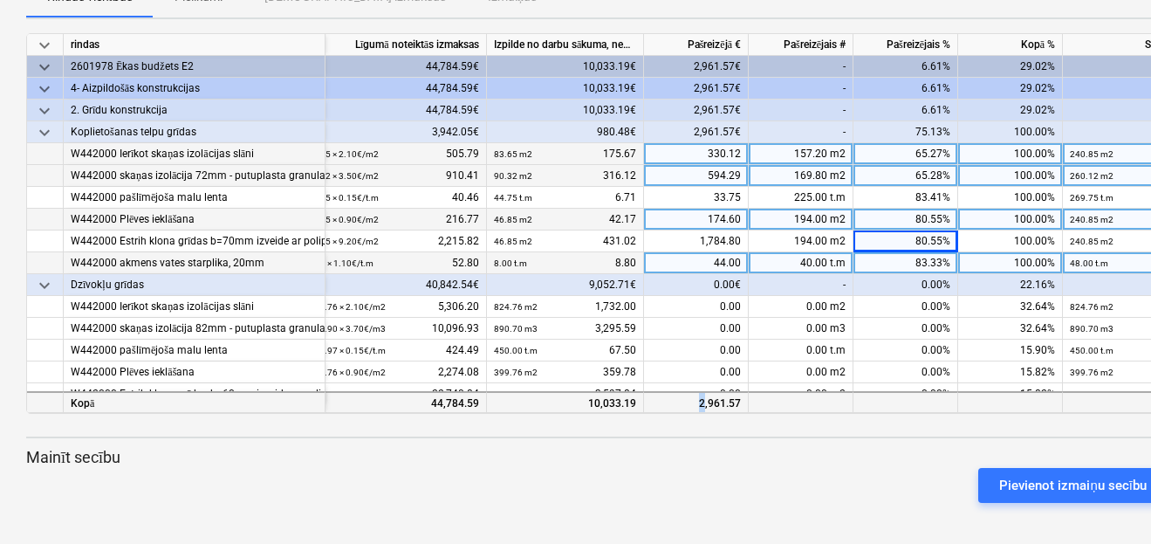
scroll to position [20, 31]
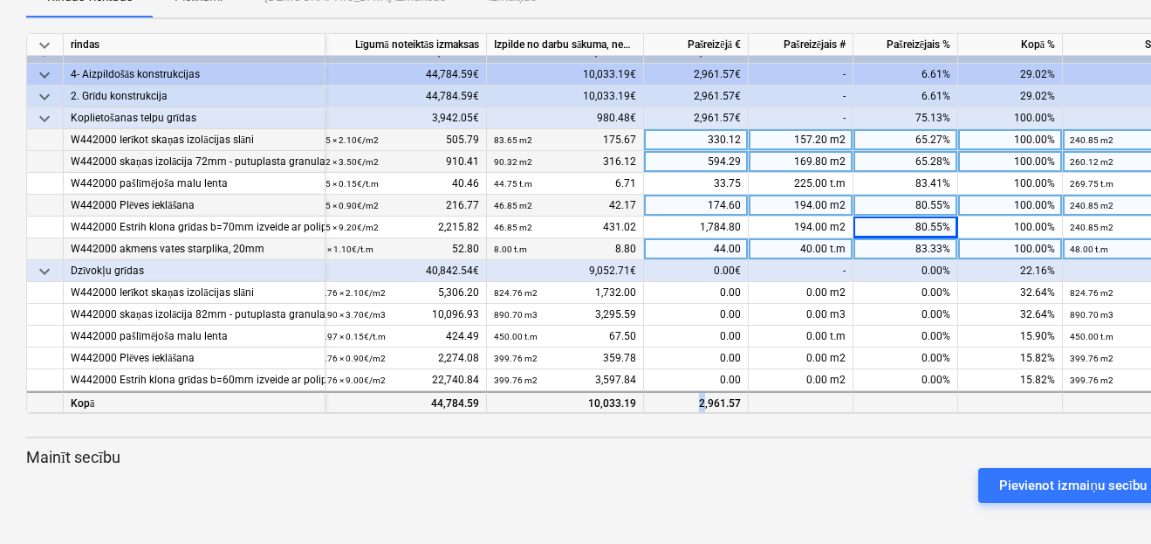
drag, startPoint x: 706, startPoint y: 401, endPoint x: 651, endPoint y: 397, distance: 55.1
click at [651, 397] on div "2,961.57" at bounding box center [696, 402] width 105 height 22
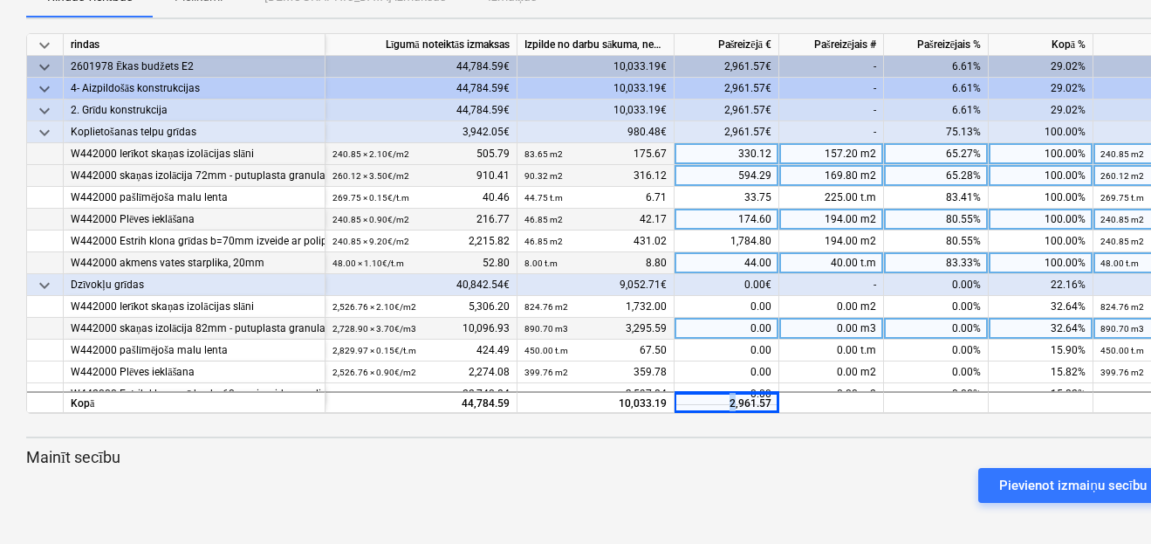
scroll to position [20, 0]
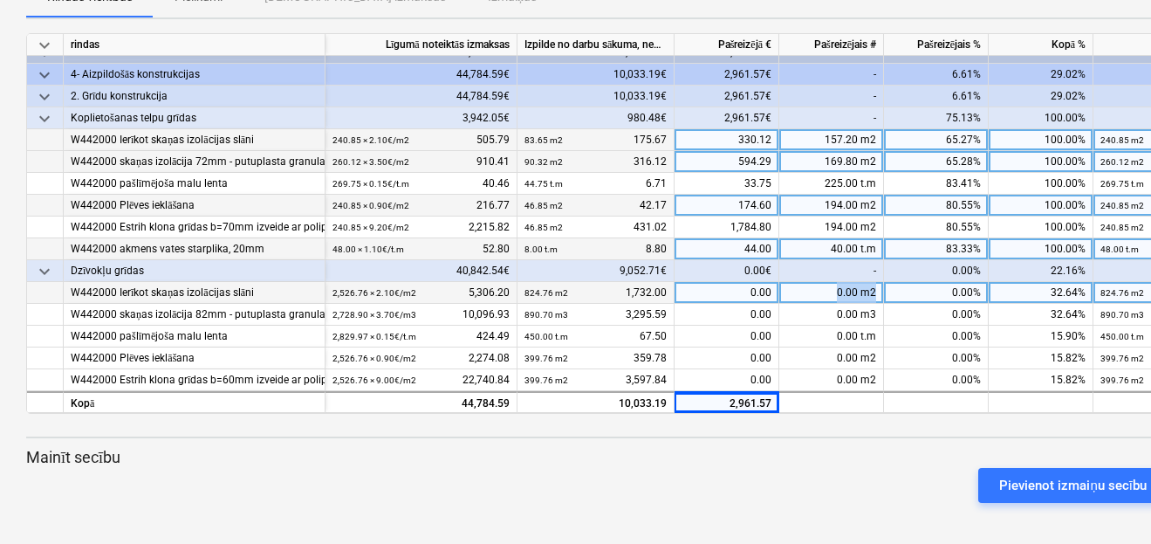
drag, startPoint x: 828, startPoint y: 284, endPoint x: 874, endPoint y: 286, distance: 45.4
click at [874, 286] on div "0.00 m2" at bounding box center [831, 293] width 105 height 22
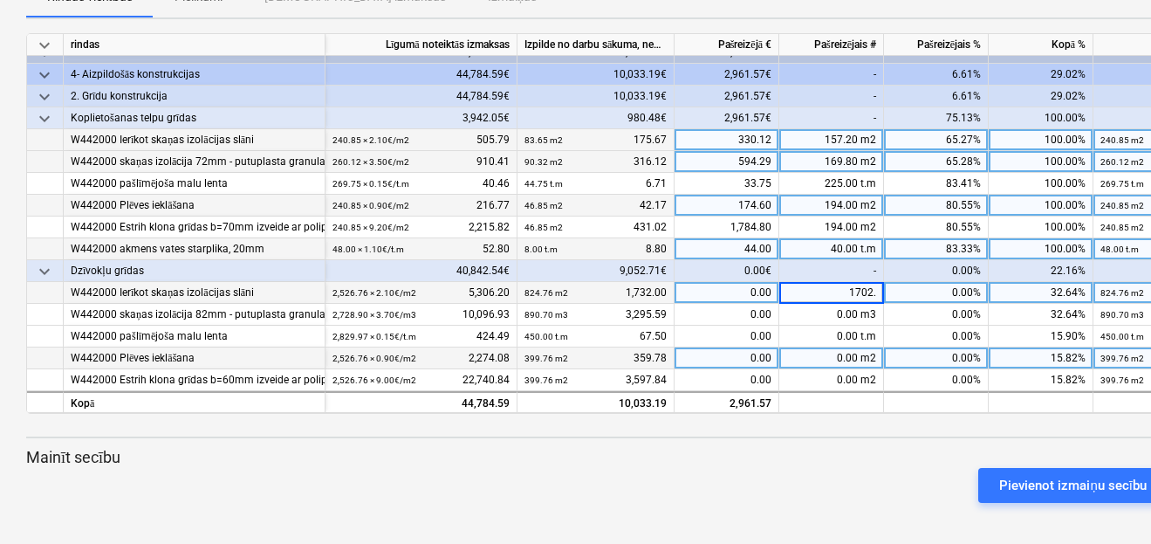
type input "1702.0"
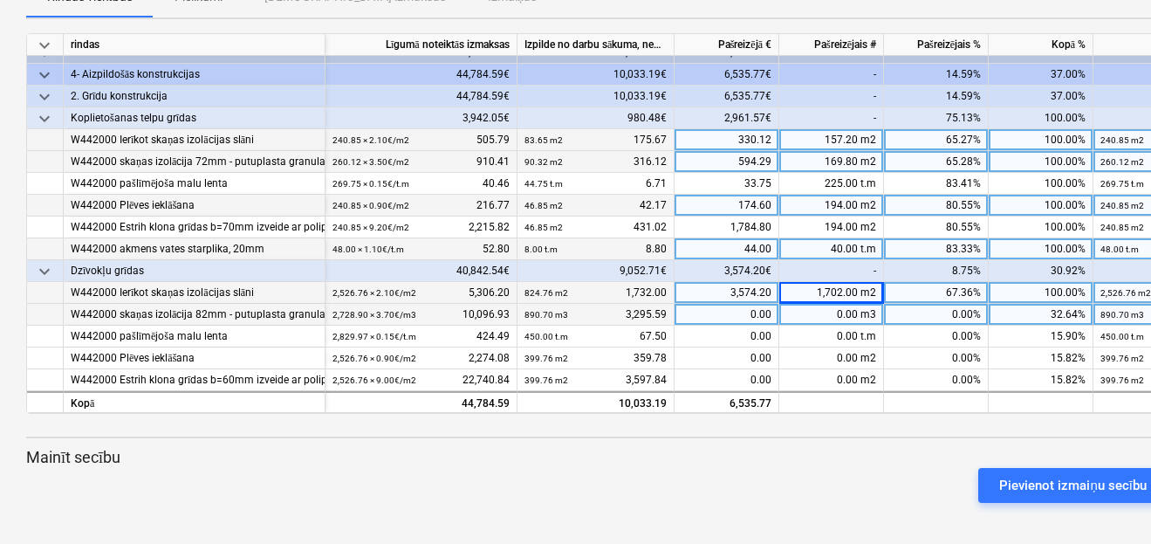
drag, startPoint x: 829, startPoint y: 309, endPoint x: 871, endPoint y: 301, distance: 42.6
click at [871, 304] on div "0.00 m3" at bounding box center [831, 315] width 105 height 22
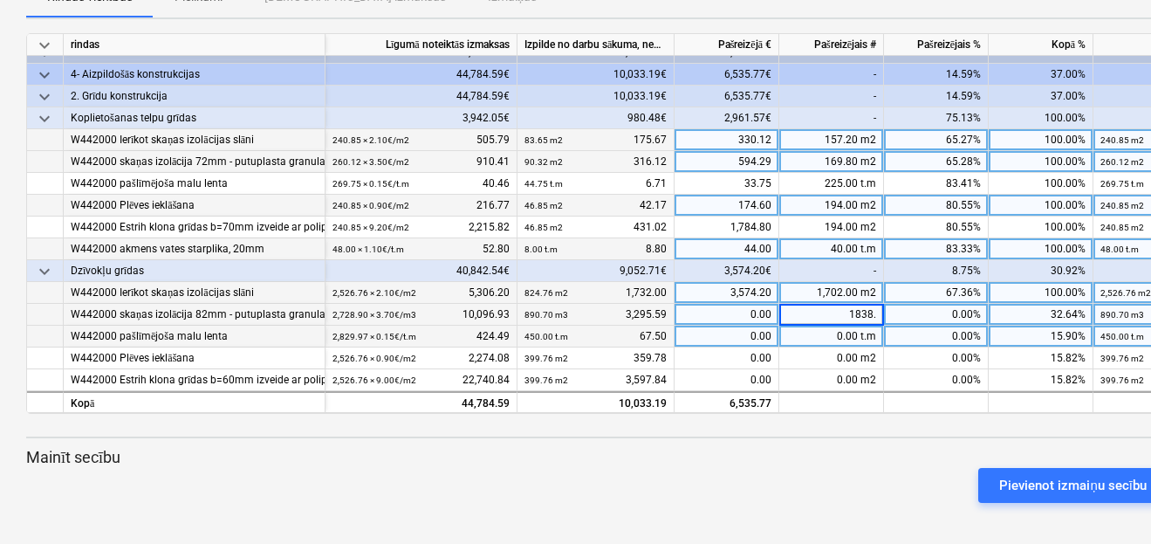
type input "1838.2"
drag, startPoint x: 831, startPoint y: 327, endPoint x: 874, endPoint y: 332, distance: 43.0
click at [874, 332] on div "0.00 t.m" at bounding box center [831, 337] width 105 height 22
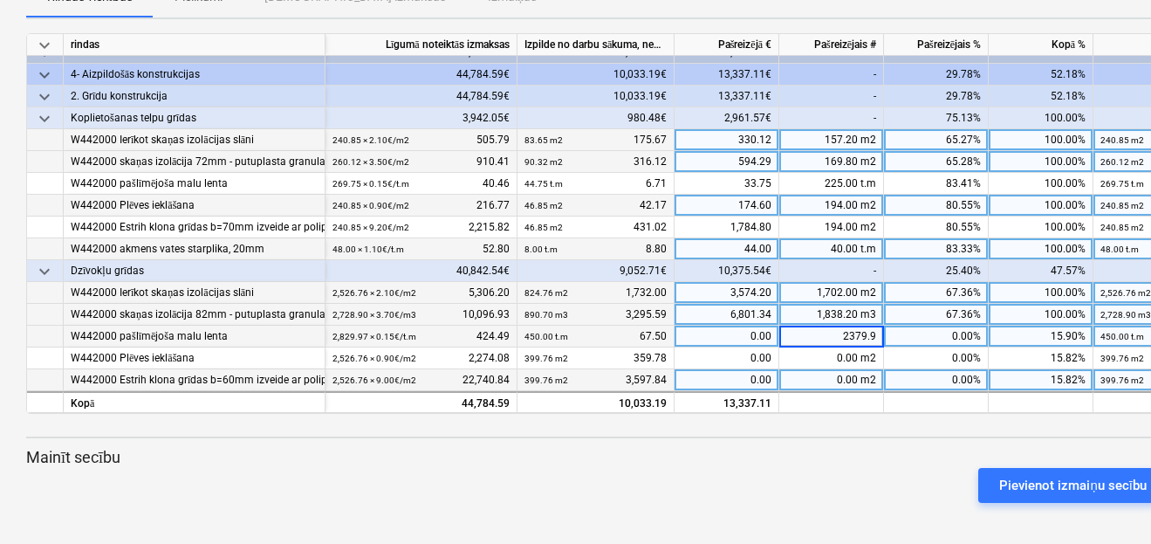
type input "2379.97"
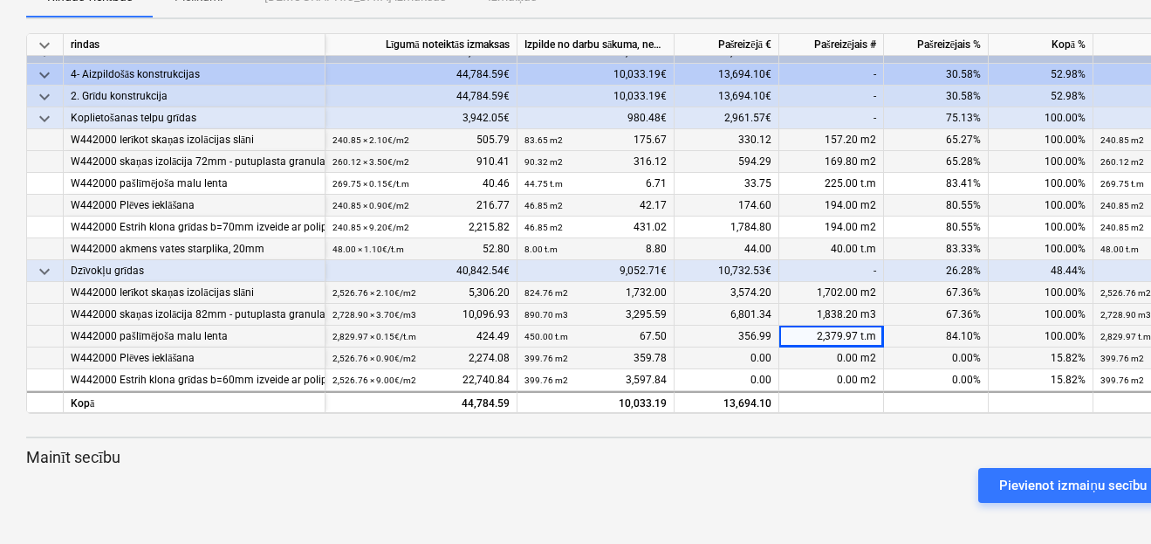
click at [834, 347] on div "0.00 m2" at bounding box center [831, 358] width 105 height 22
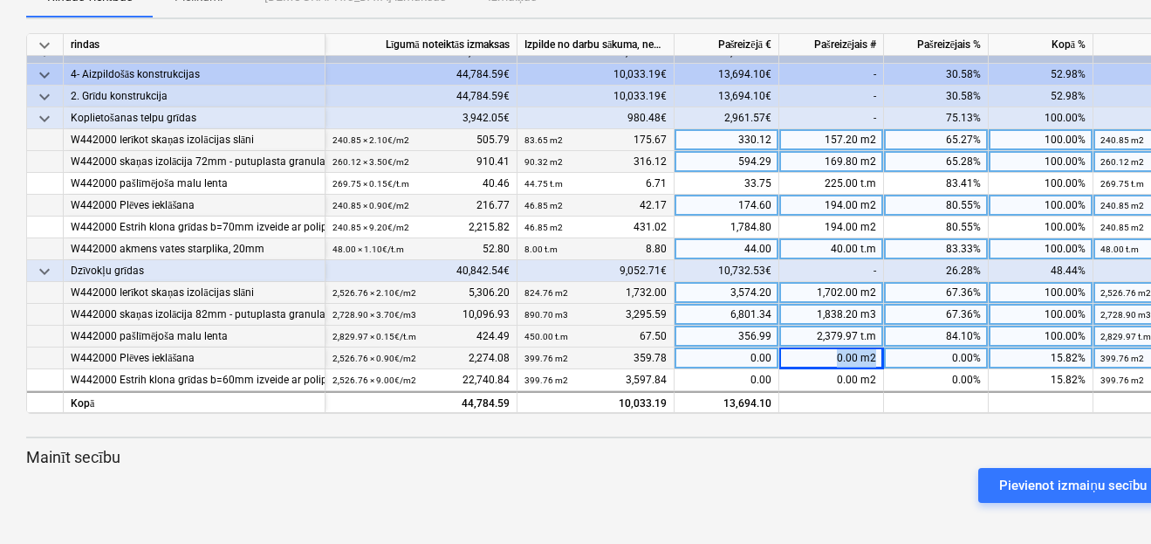
drag, startPoint x: 833, startPoint y: 347, endPoint x: 881, endPoint y: 353, distance: 48.3
click at [881, 353] on div "0.00 m2" at bounding box center [831, 358] width 105 height 22
type input "2127.0"
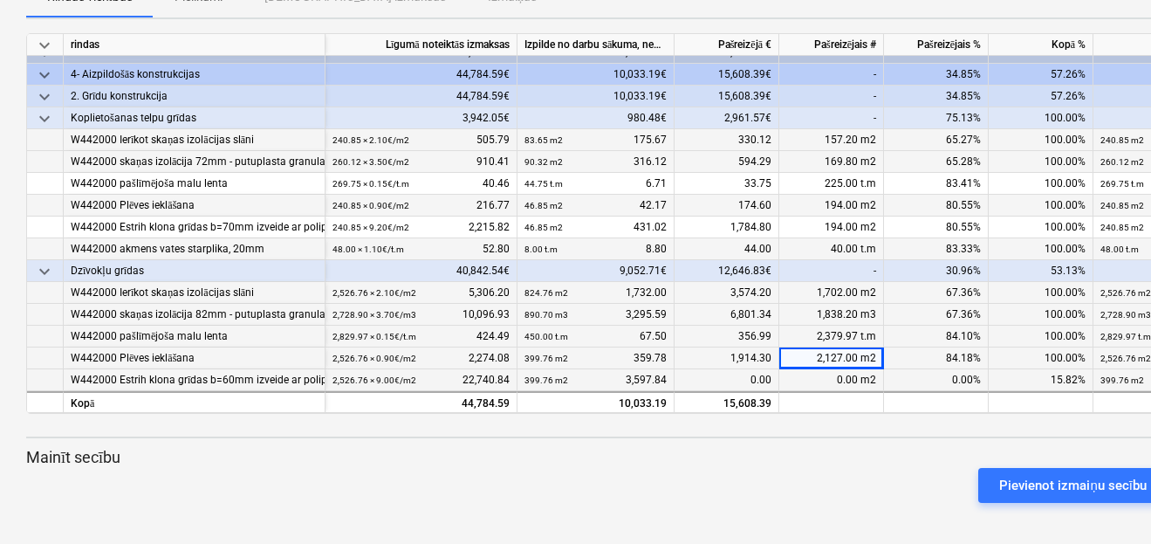
drag, startPoint x: 833, startPoint y: 369, endPoint x: 884, endPoint y: 372, distance: 50.7
click at [0, 0] on div "W442000 Estrih klona grīdas b=60mm izveide ar polipropilena šķiedru (180g/0,2m3…" at bounding box center [0, 0] width 0 height 0
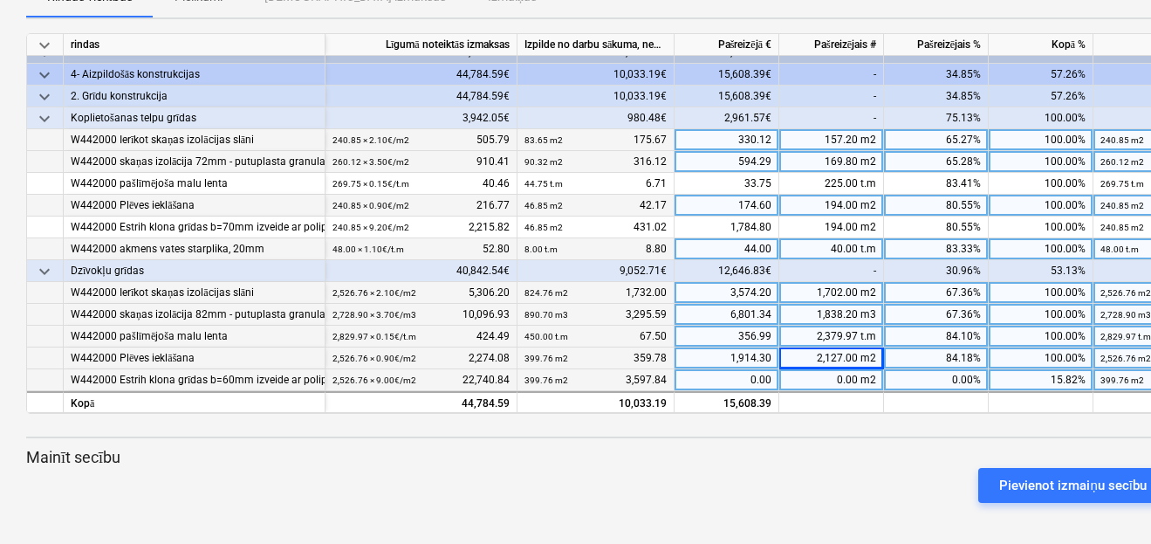
click at [847, 374] on div "0.00 m2" at bounding box center [831, 380] width 105 height 22
type input "2127.0"
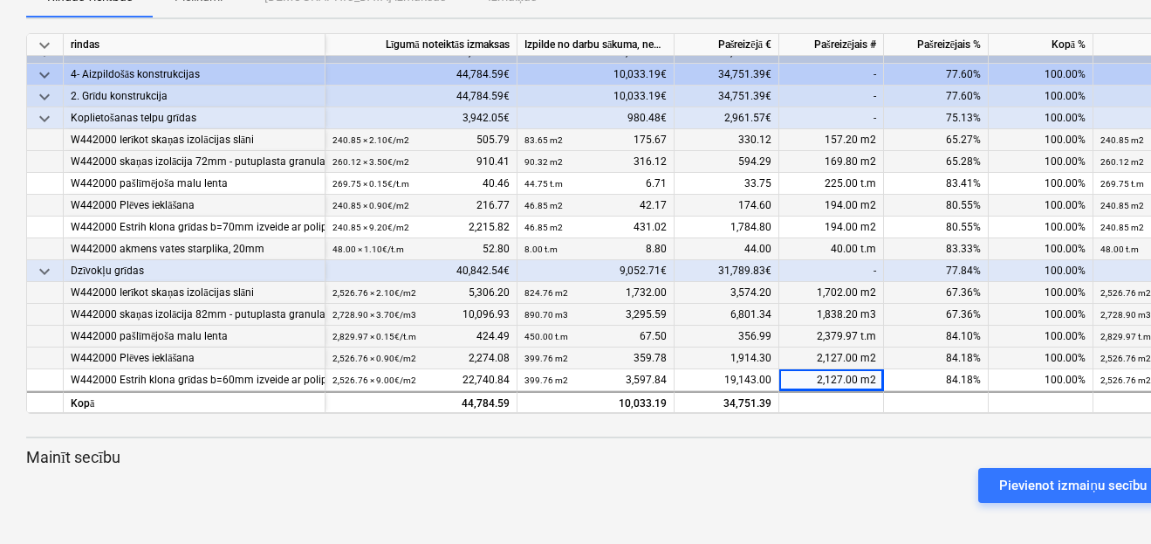
click at [866, 454] on p "Mainīt secību" at bounding box center [596, 457] width 1141 height 21
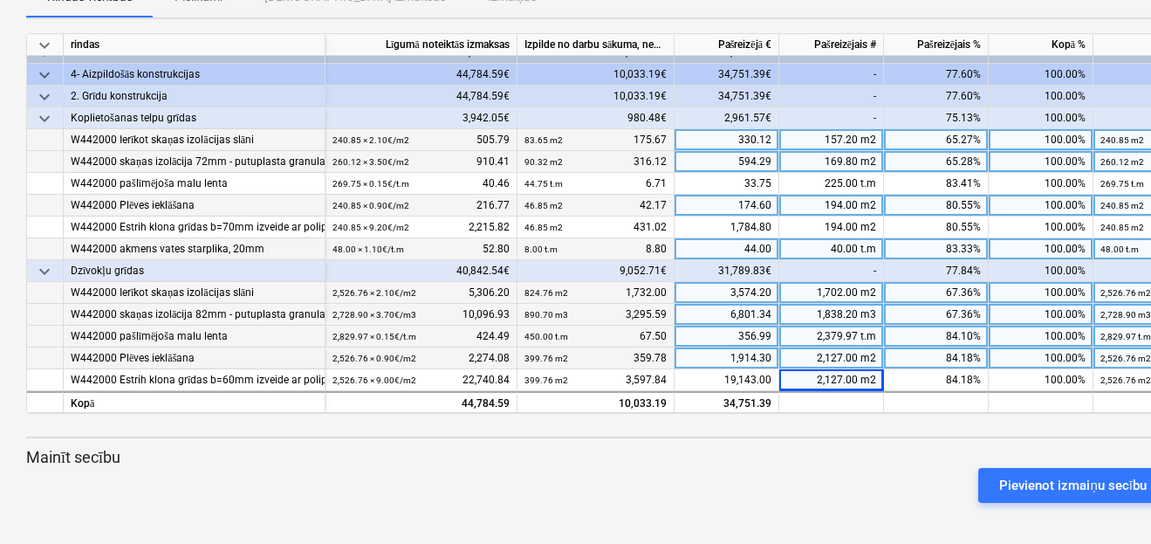
scroll to position [20, 247]
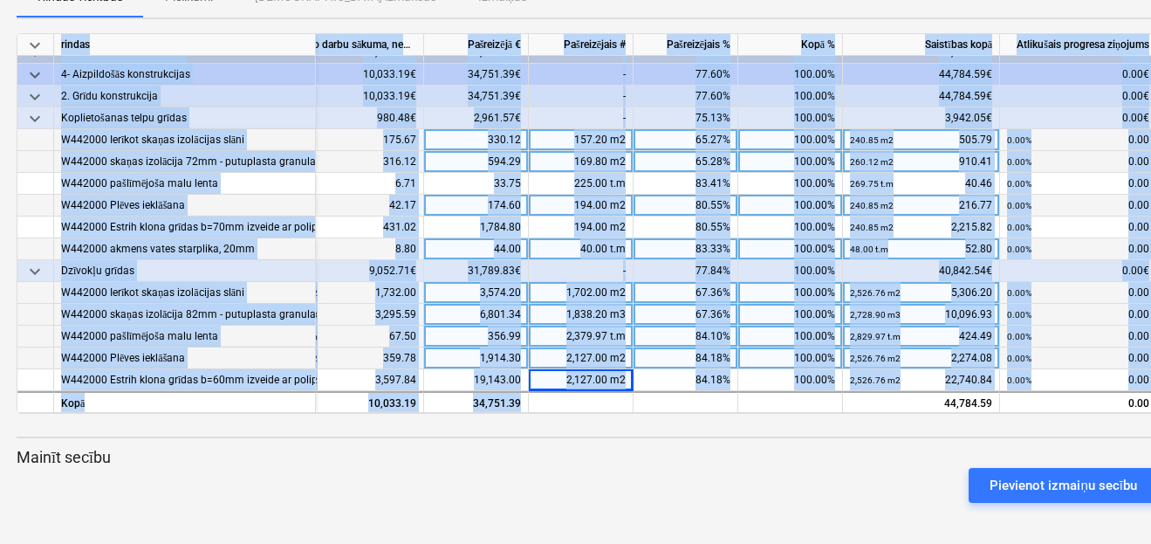
drag, startPoint x: 906, startPoint y: 402, endPoint x: 1156, endPoint y: 386, distance: 251.0
click at [1141, 333] on html "keyboard_arrow_down Statuss Apstiprināts plkst Uzņēmums Līguma nosaukums Apņemi…" at bounding box center [565, 62] width 1151 height 544
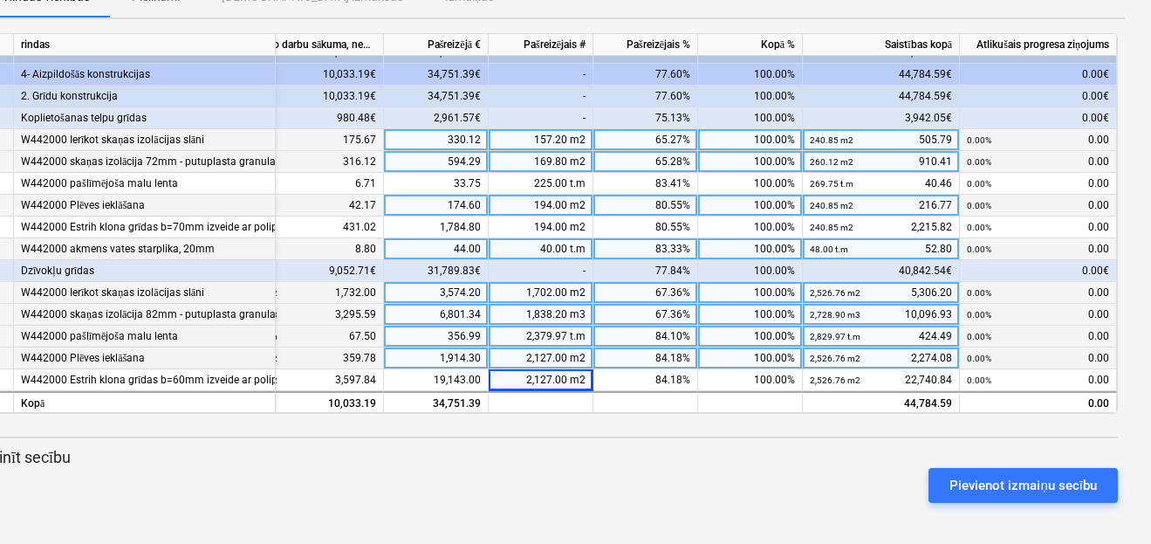
click at [979, 428] on div "keyboard_arrow_down rindas Līgumā noteiktās izmaksas Izpilde no darbu sākuma, n…" at bounding box center [553, 274] width 1141 height 483
drag, startPoint x: 850, startPoint y: 404, endPoint x: 353, endPoint y: 431, distance: 497.3
click at [353, 431] on div "keyboard_arrow_down rindas Līgumā noteiktās izmaksas Izpilde no darbu sākuma, n…" at bounding box center [553, 274] width 1141 height 483
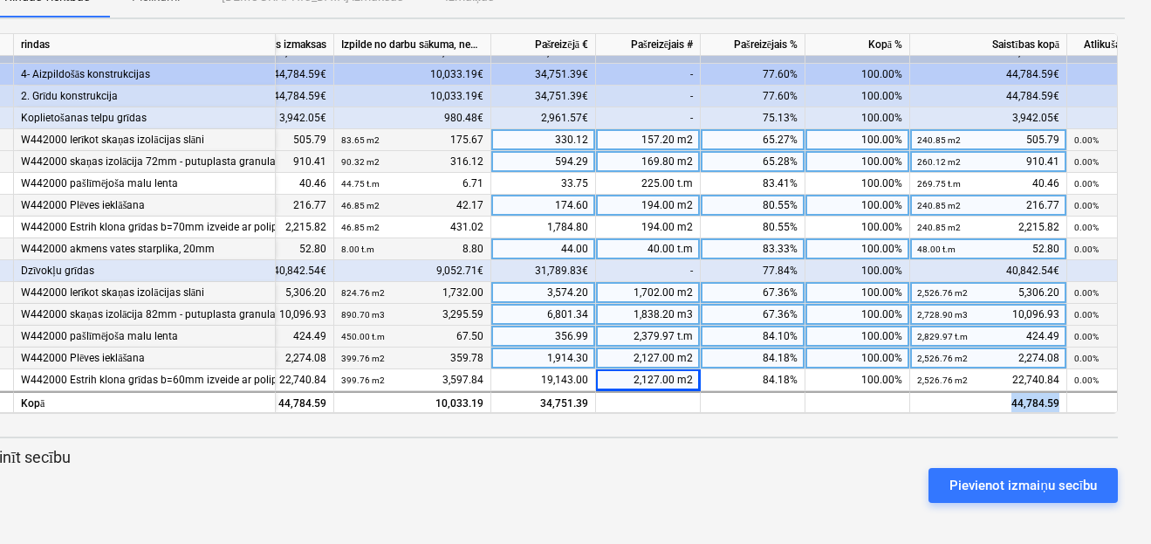
scroll to position [20, 127]
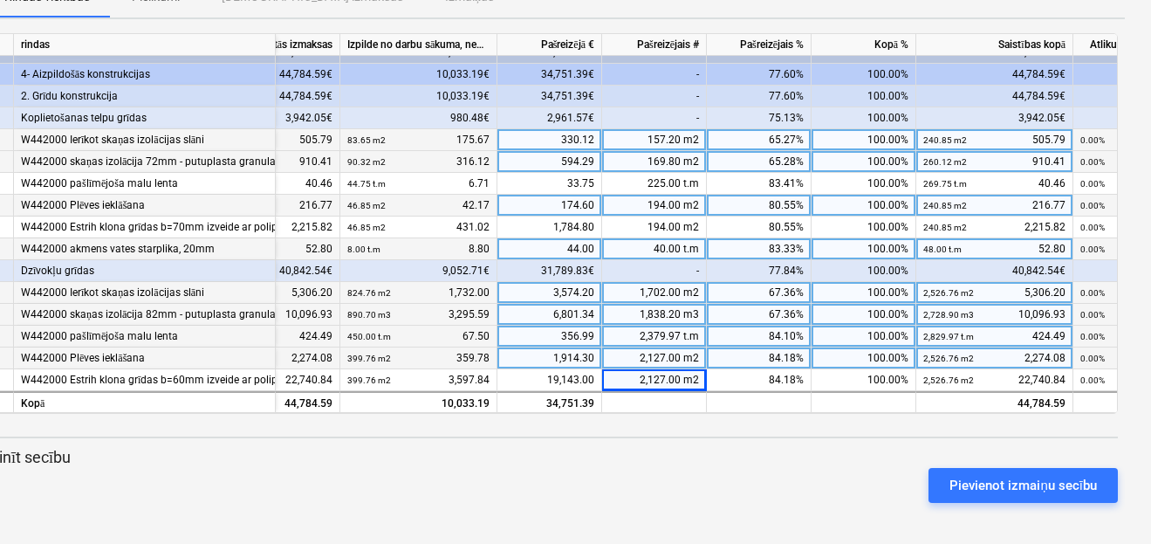
click at [748, 462] on div "Pievienot izmaiņu secību" at bounding box center [546, 485] width 1155 height 49
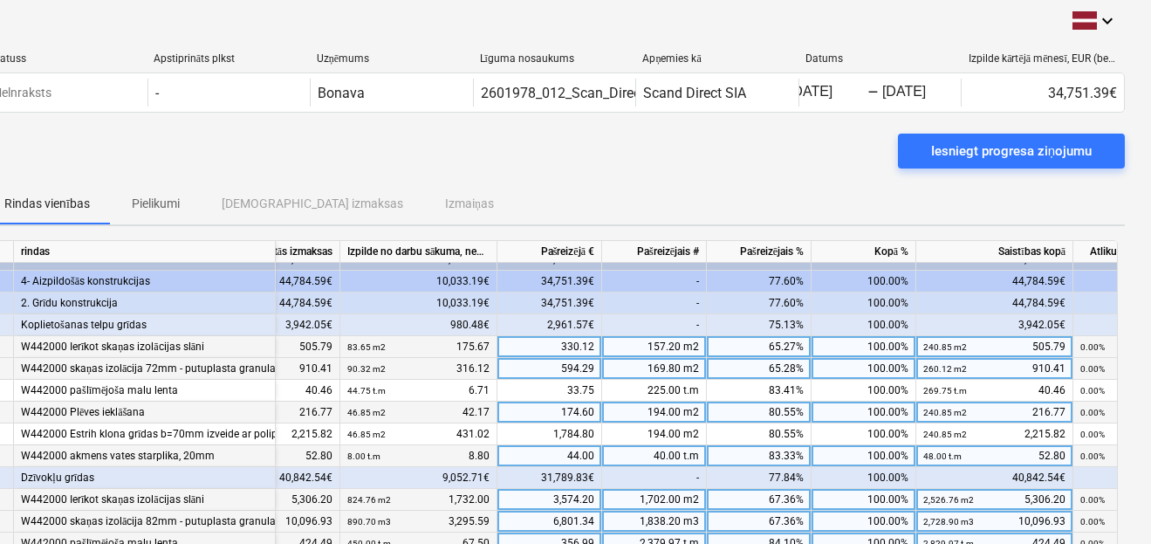
scroll to position [0, 43]
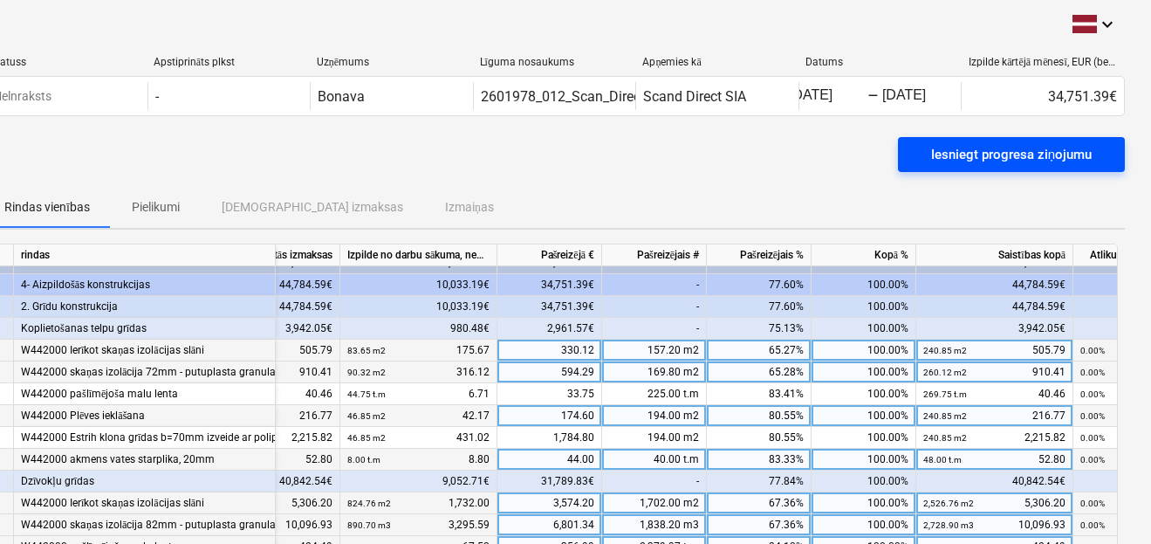
click at [965, 153] on div "Iesniegt progresa ziņojumu" at bounding box center [1011, 154] width 161 height 23
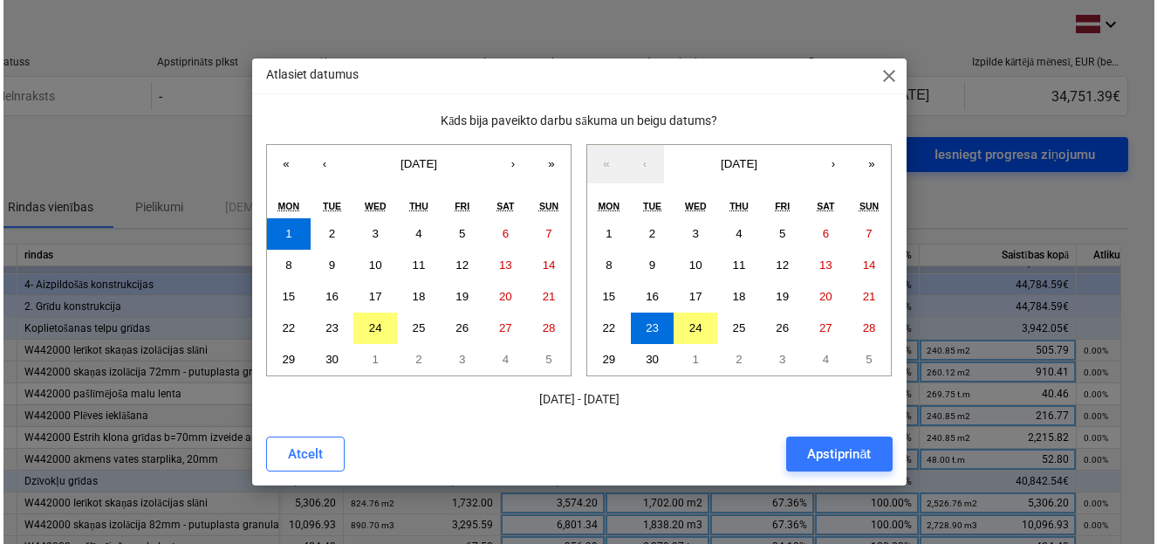
scroll to position [0, 37]
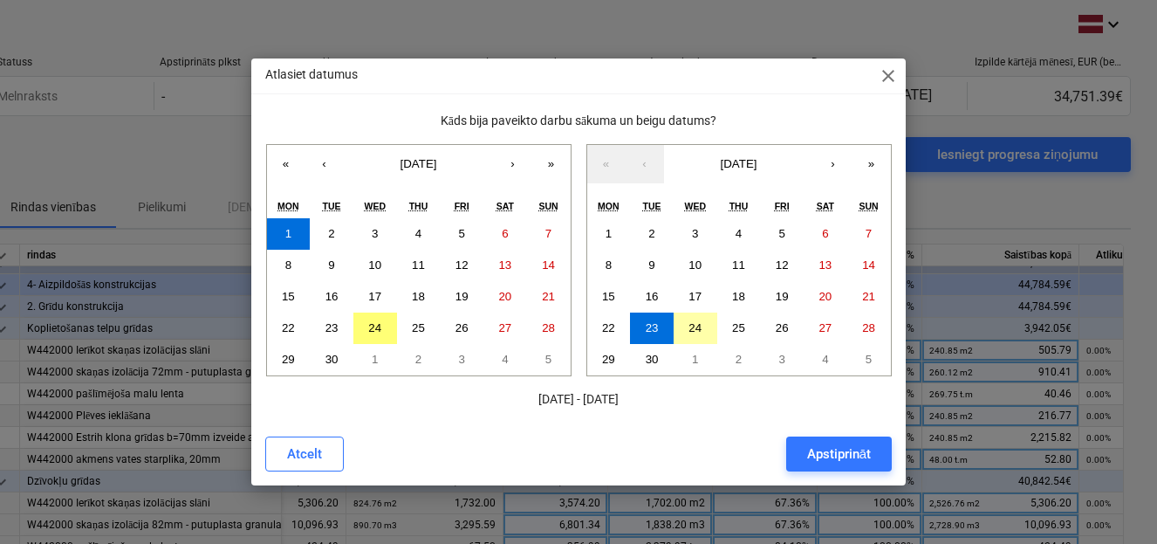
click at [698, 328] on abbr "24" at bounding box center [695, 327] width 13 height 13
click at [842, 453] on div "Apstiprināt" at bounding box center [839, 453] width 64 height 23
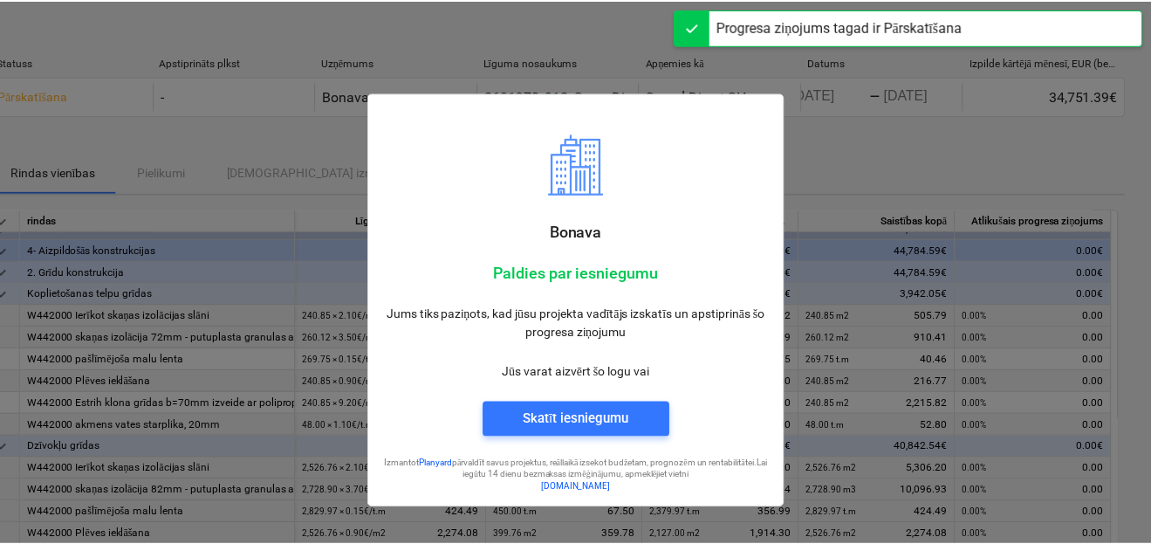
scroll to position [14, 0]
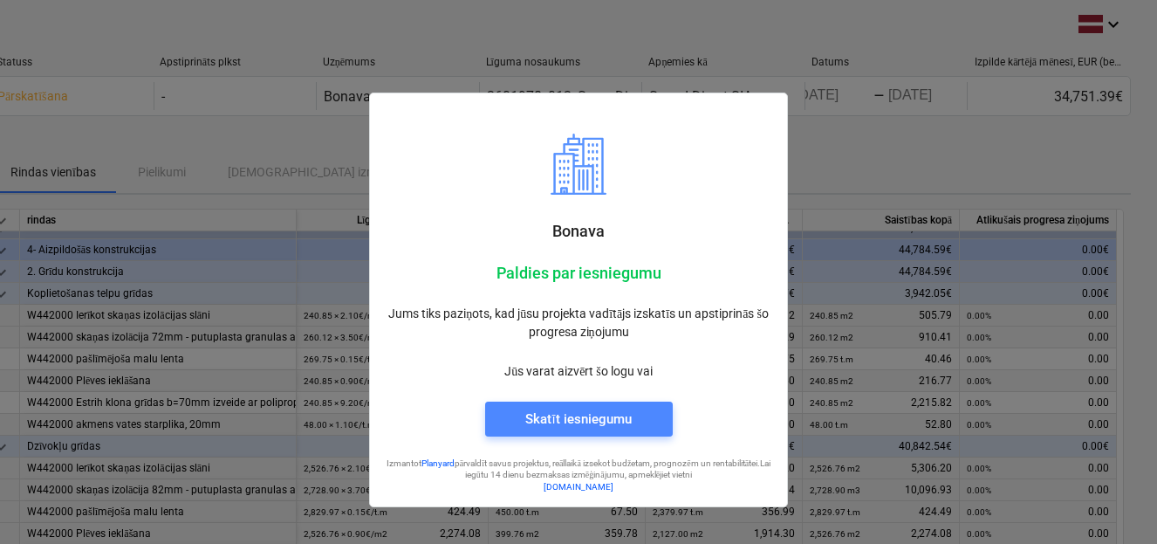
click at [566, 417] on div "Skatīt iesniegumu" at bounding box center [578, 419] width 106 height 23
